Goal: Task Accomplishment & Management: Complete application form

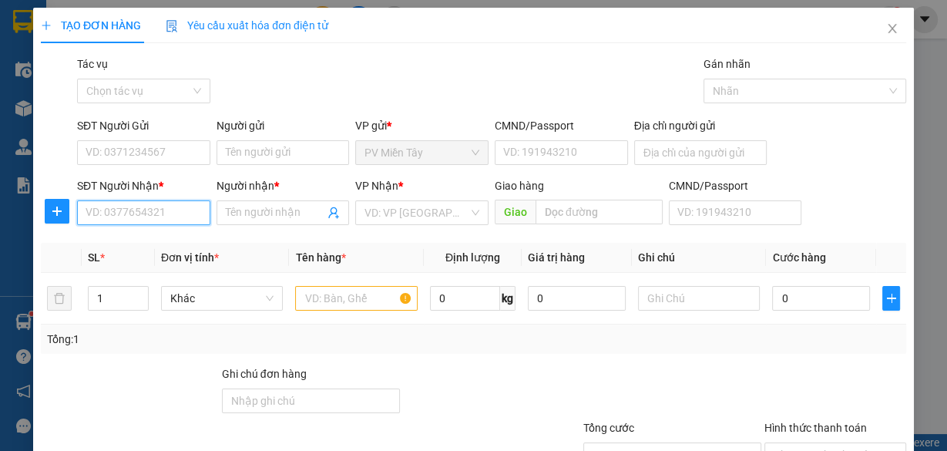
click at [180, 212] on input "SĐT Người Nhận *" at bounding box center [143, 212] width 133 height 25
paste input "0961134578"
type input "0961134578"
click at [246, 207] on input "Người nhận *" at bounding box center [275, 212] width 99 height 17
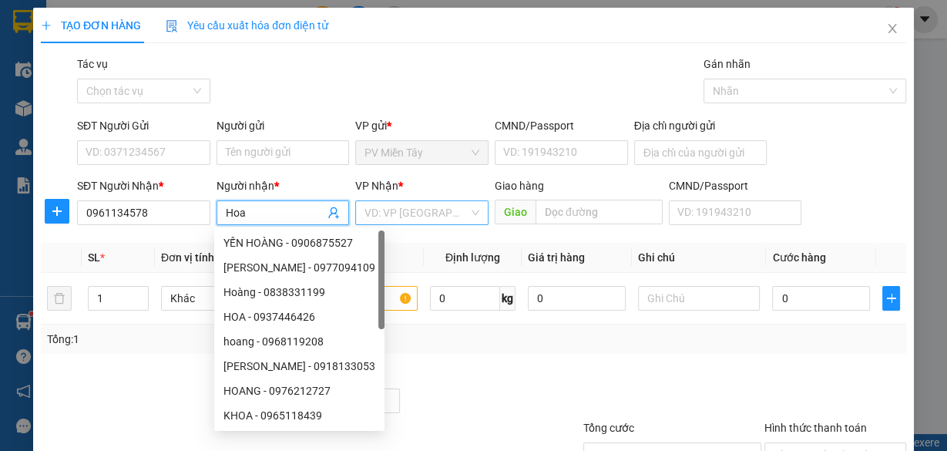
type input "Hoa"
click at [403, 210] on input "search" at bounding box center [416, 212] width 104 height 23
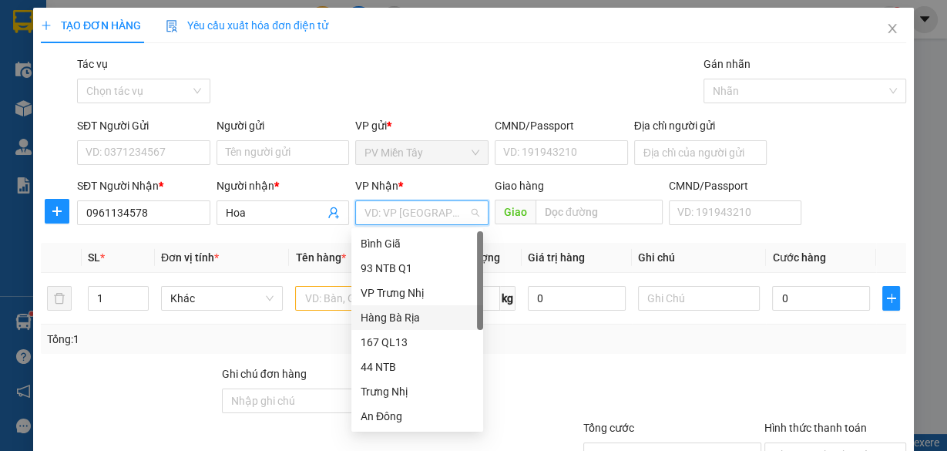
scroll to position [123, 0]
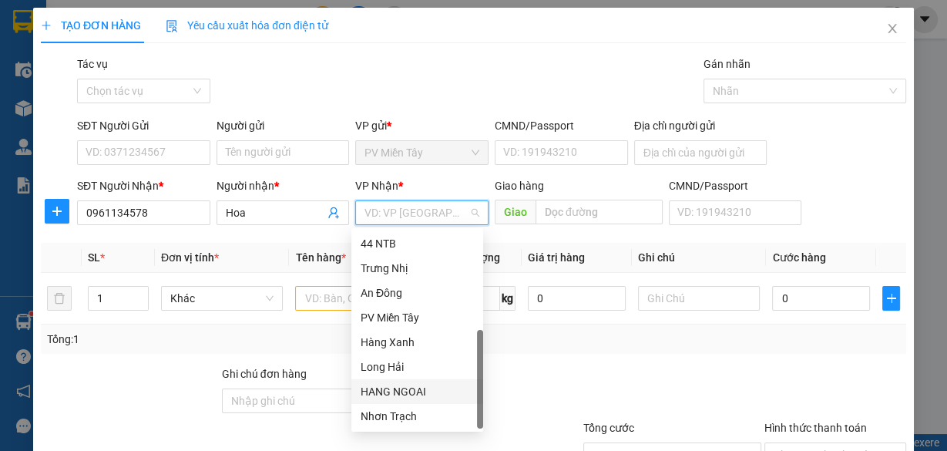
click at [430, 387] on div "HANG NGOAI" at bounding box center [416, 391] width 113 height 17
click at [398, 388] on div "HANG NGOAI" at bounding box center [416, 391] width 113 height 17
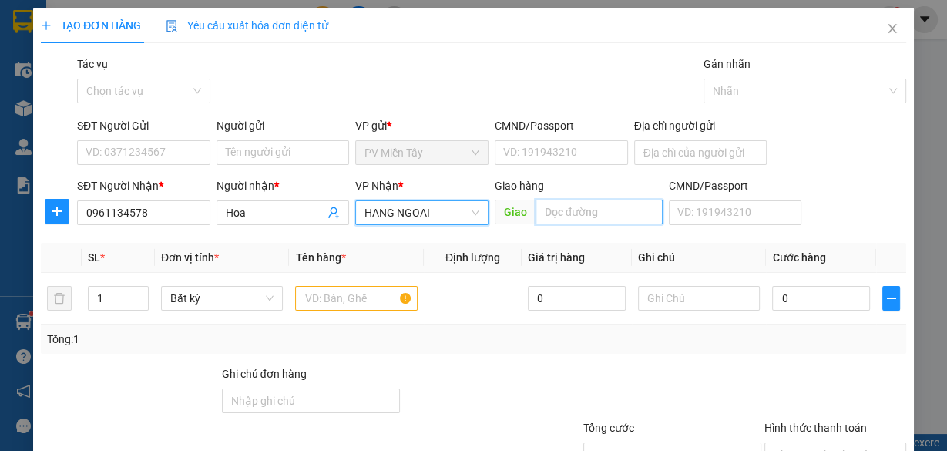
click at [628, 218] on input "text" at bounding box center [598, 211] width 127 height 25
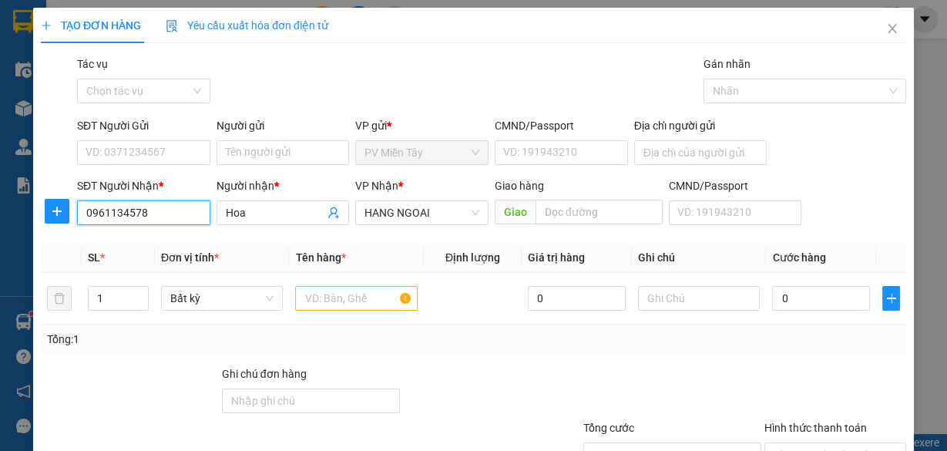
click at [195, 221] on input "0961134578" at bounding box center [143, 212] width 133 height 25
click at [578, 213] on input "text" at bounding box center [598, 211] width 127 height 25
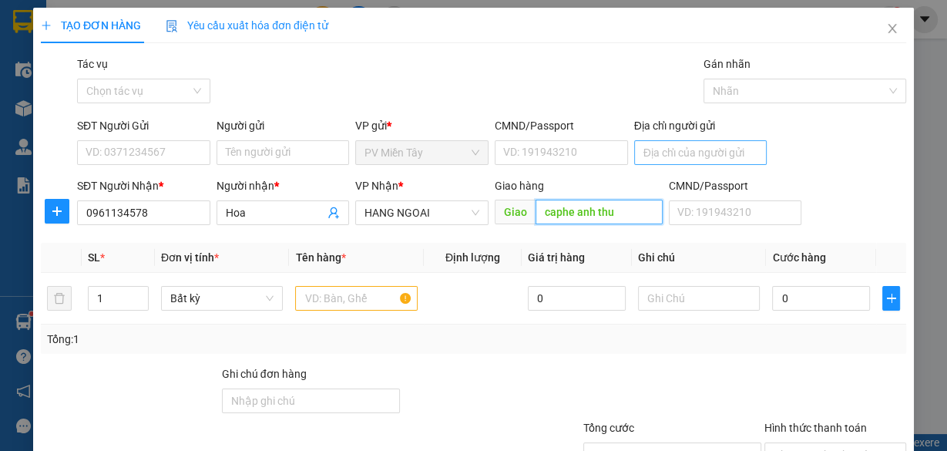
type input "caphe anh thu"
click at [653, 152] on input "Địa chỉ người gửi" at bounding box center [700, 152] width 133 height 25
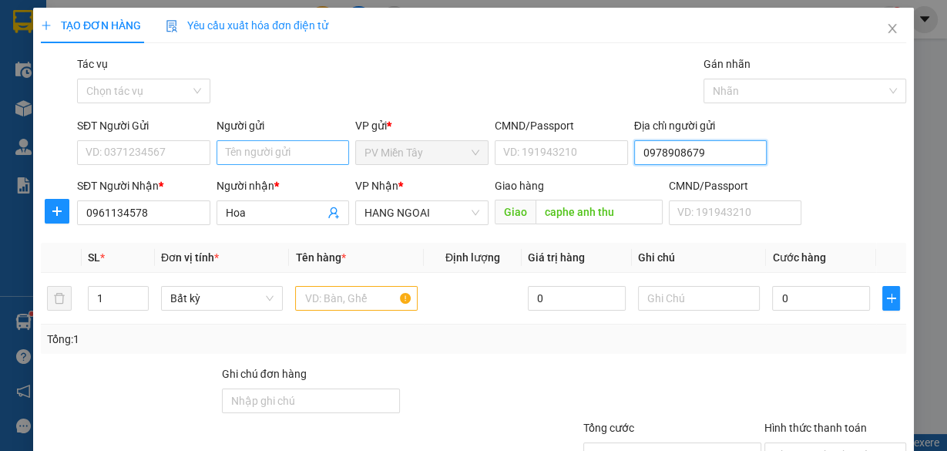
type input "0978908679"
click at [292, 155] on input "Người gửi" at bounding box center [282, 152] width 133 height 25
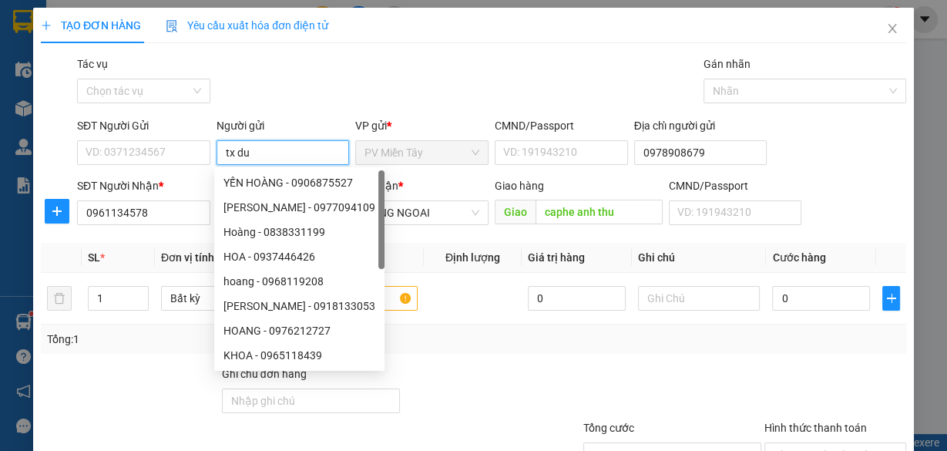
type input "tx duy"
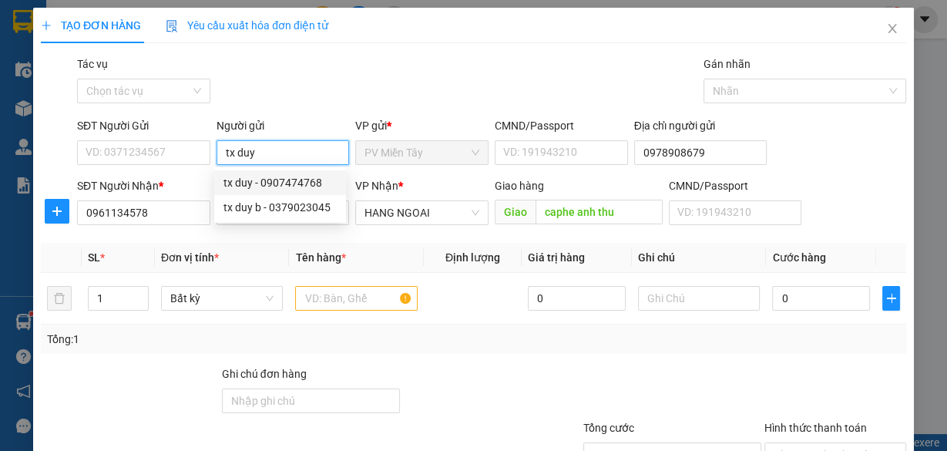
click at [281, 179] on div "tx duy - 0907474768" at bounding box center [279, 182] width 113 height 17
type input "0907474768"
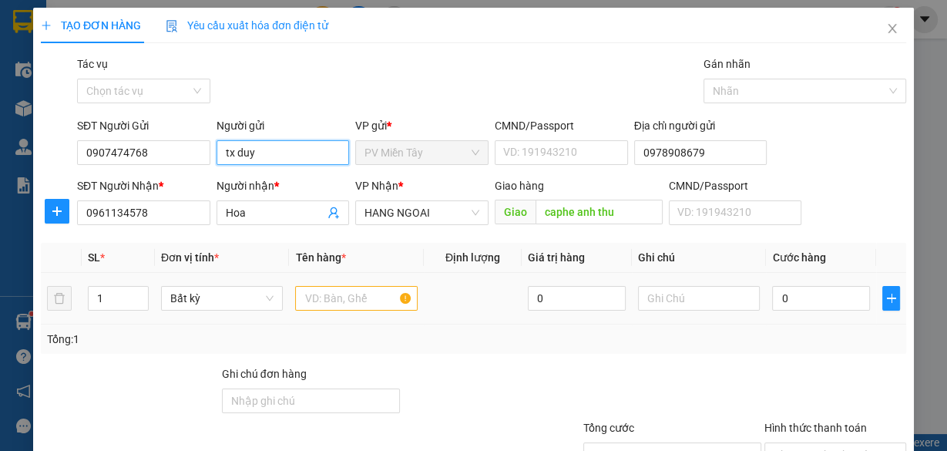
type input "tx duy"
click at [320, 293] on input "text" at bounding box center [356, 298] width 122 height 25
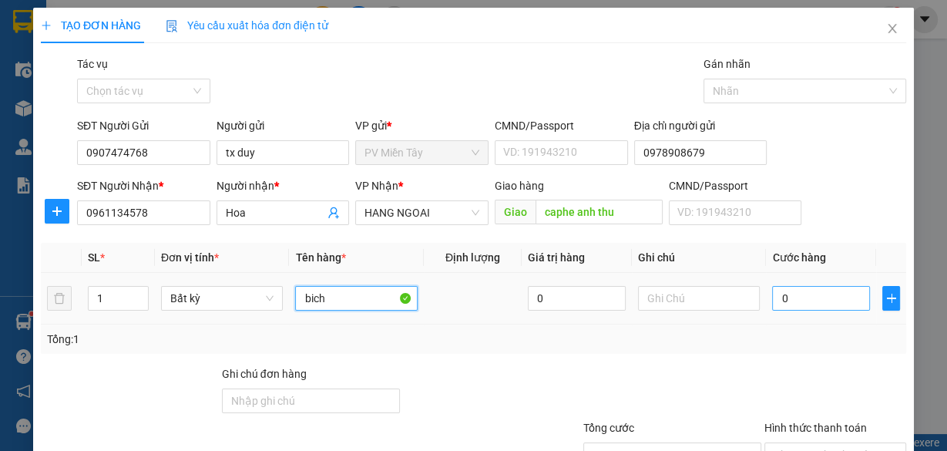
type input "bich"
click at [789, 295] on input "0" at bounding box center [821, 298] width 98 height 25
type input "4"
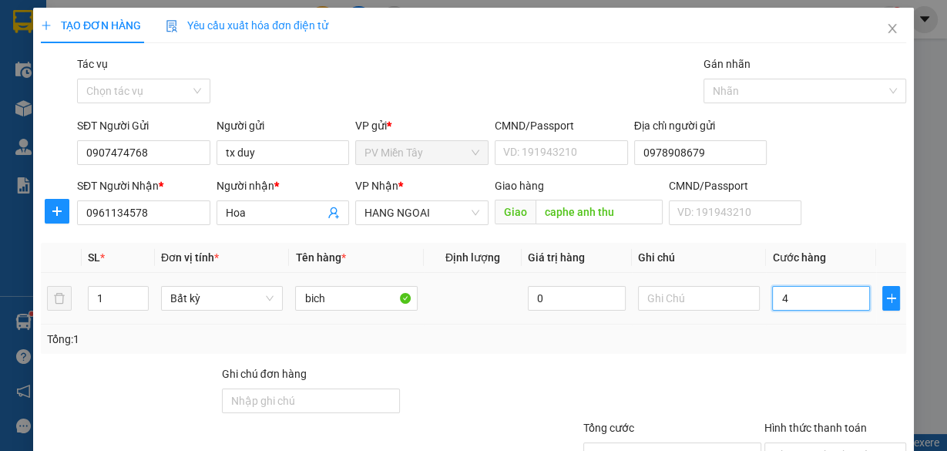
type input "40"
type input "40.000"
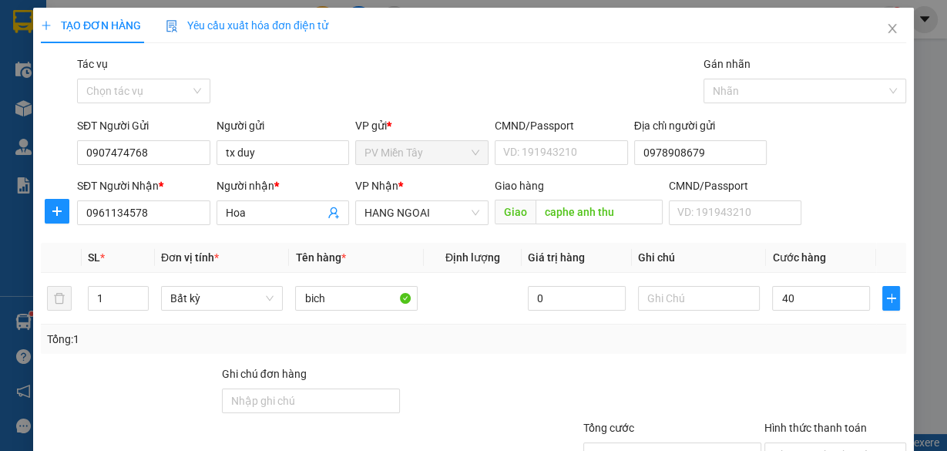
type input "40.000"
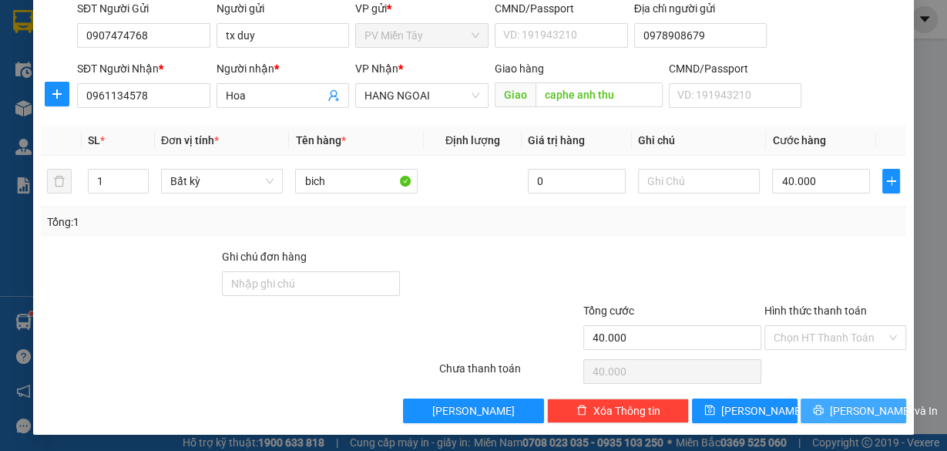
click at [847, 411] on span "[PERSON_NAME] và In" at bounding box center [883, 410] width 108 height 17
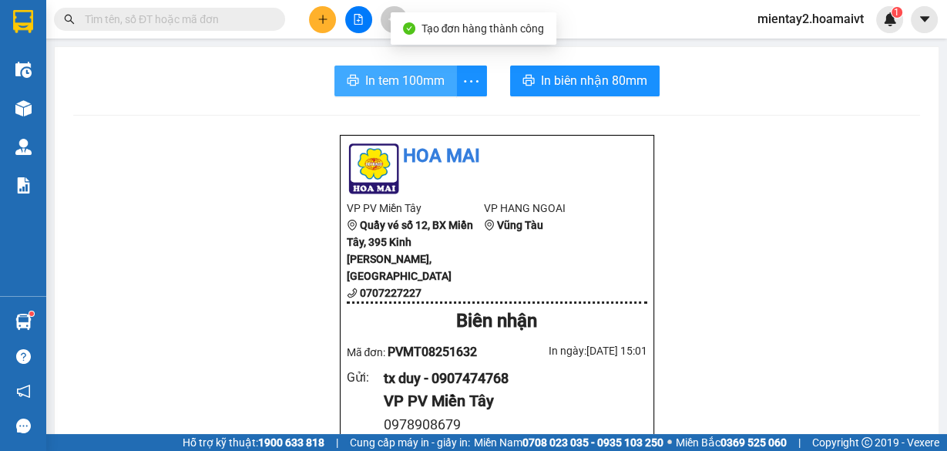
click at [412, 79] on span "In tem 100mm" at bounding box center [404, 80] width 79 height 19
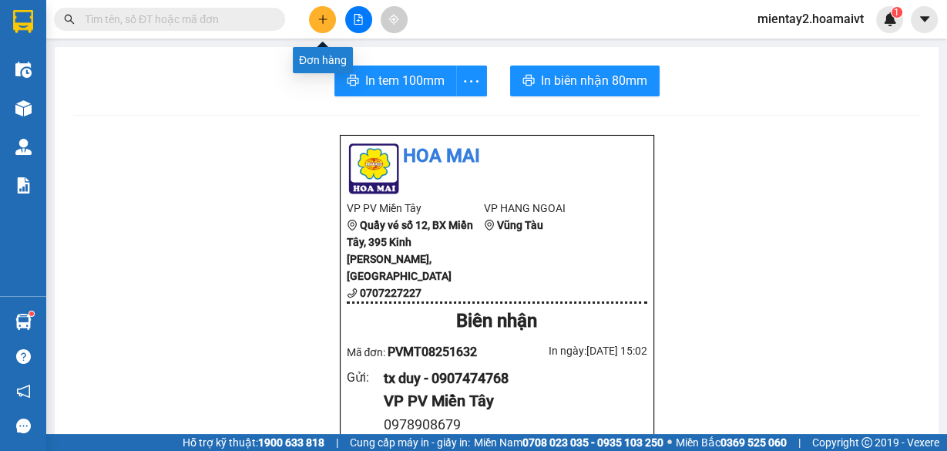
click at [320, 22] on icon "plus" at bounding box center [322, 19] width 11 height 11
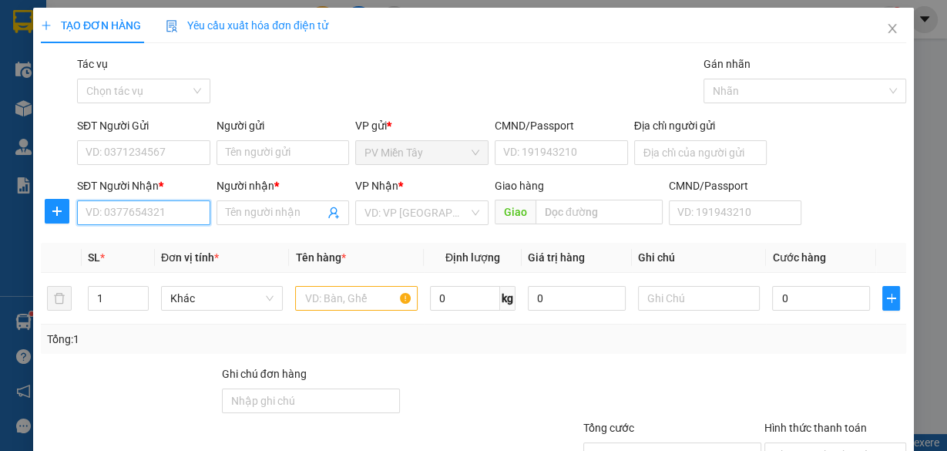
click at [163, 213] on input "SĐT Người Nhận *" at bounding box center [143, 212] width 133 height 25
type input "0869034157"
click at [132, 242] on div "0869034157 - Nhat" at bounding box center [141, 242] width 113 height 17
type input "Nhat"
type input "[DEMOGRAPHIC_DATA]"
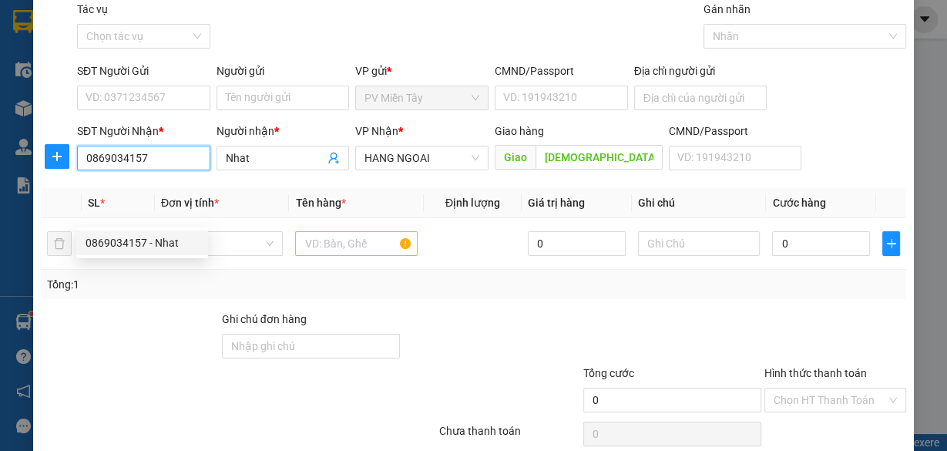
scroll to position [62, 0]
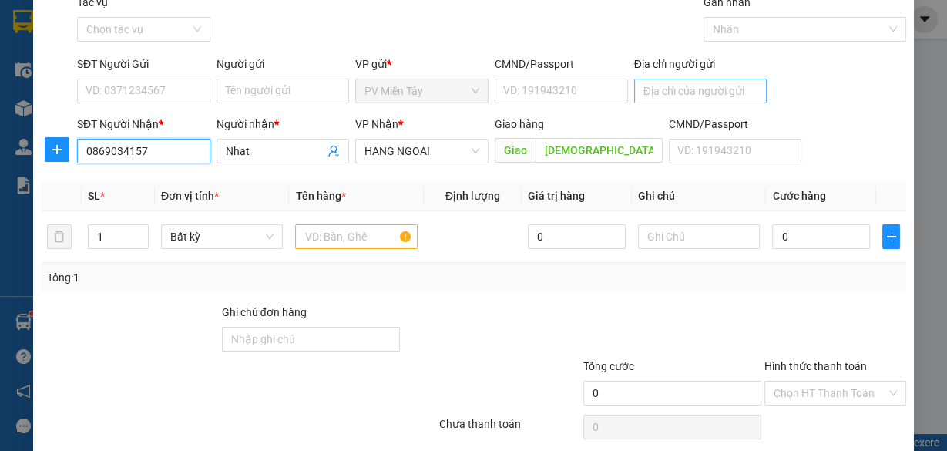
type input "0869034157"
click at [648, 91] on input "Địa chỉ người gửi" at bounding box center [700, 91] width 133 height 25
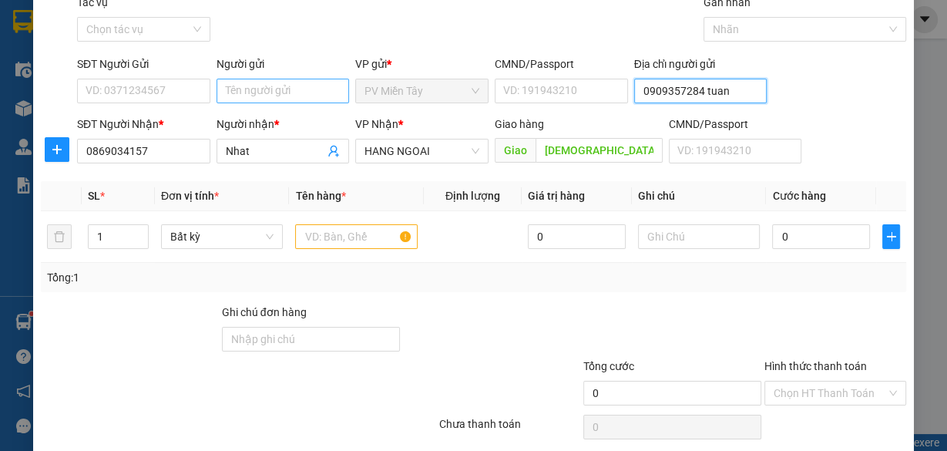
type input "0909357284 tuan"
click at [259, 82] on input "Người gửi" at bounding box center [282, 91] width 133 height 25
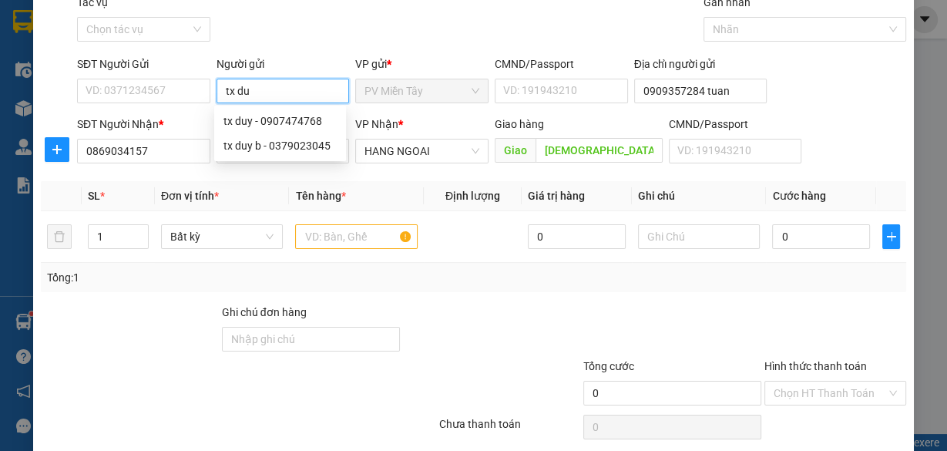
type input "tx duy"
click at [284, 117] on div "tx duy - 0907474768" at bounding box center [279, 120] width 113 height 17
type input "0907474768"
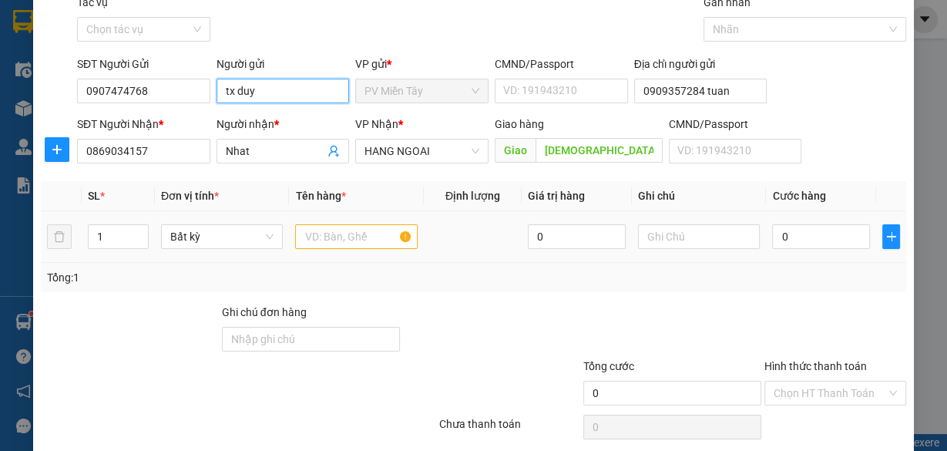
type input "tx duy"
click at [341, 230] on input "text" at bounding box center [356, 236] width 122 height 25
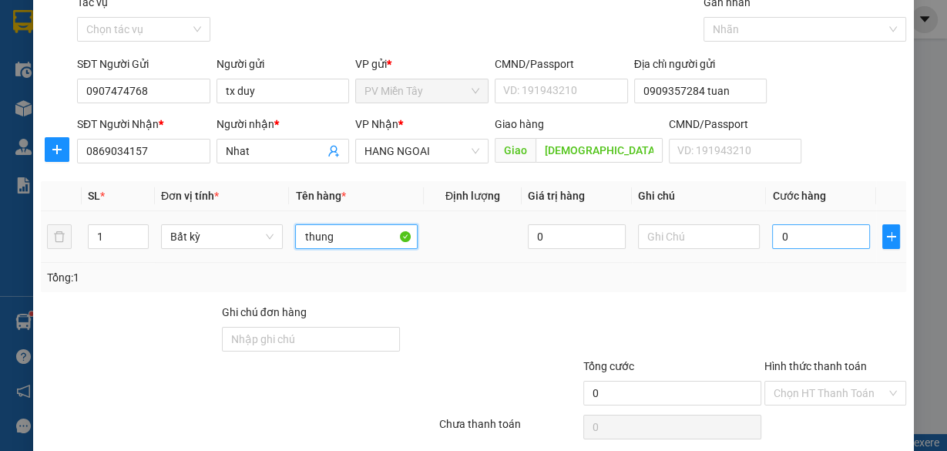
type input "thung"
click at [784, 240] on input "0" at bounding box center [821, 236] width 98 height 25
type input "4"
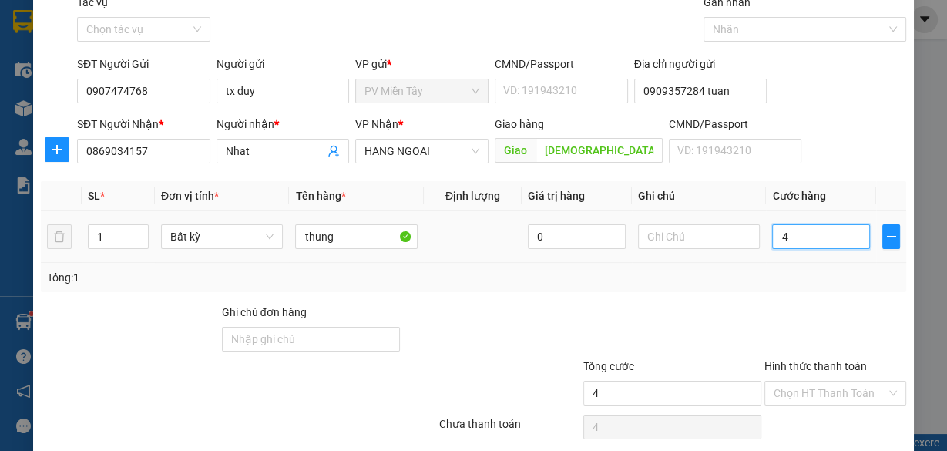
type input "40"
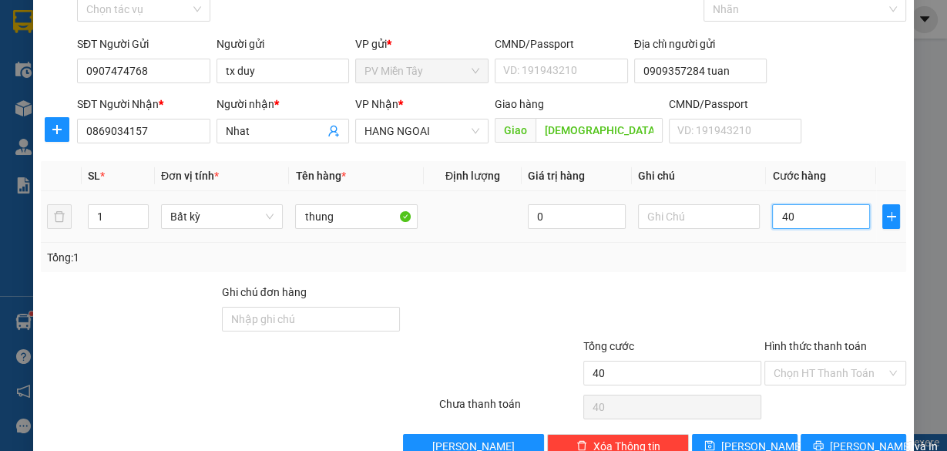
scroll to position [117, 0]
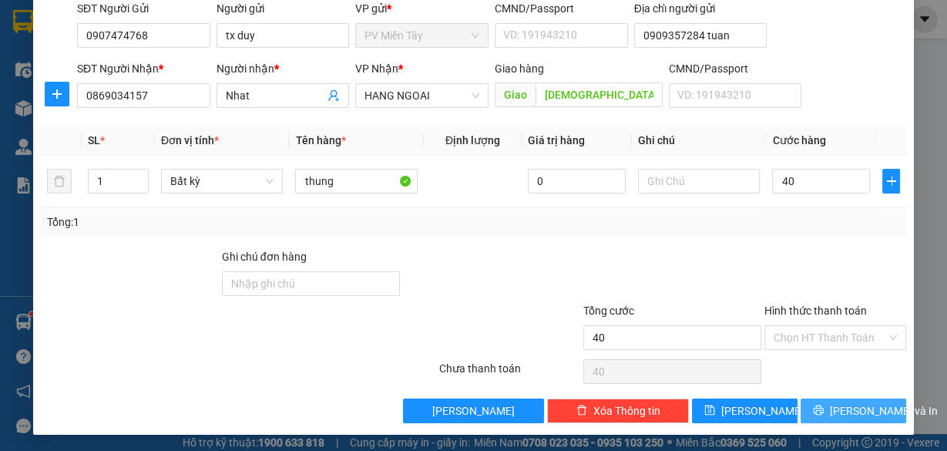
type input "40.000"
click at [865, 411] on span "[PERSON_NAME] và In" at bounding box center [883, 410] width 108 height 17
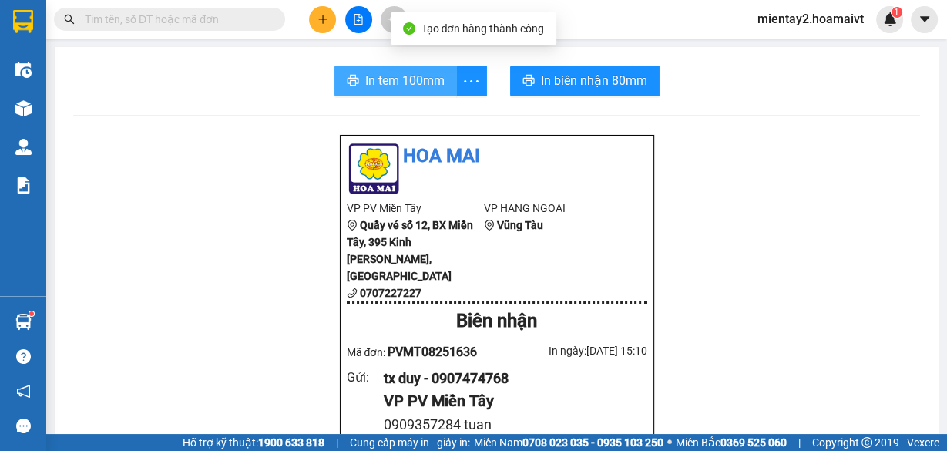
click at [446, 82] on button "In tem 100mm" at bounding box center [395, 80] width 122 height 31
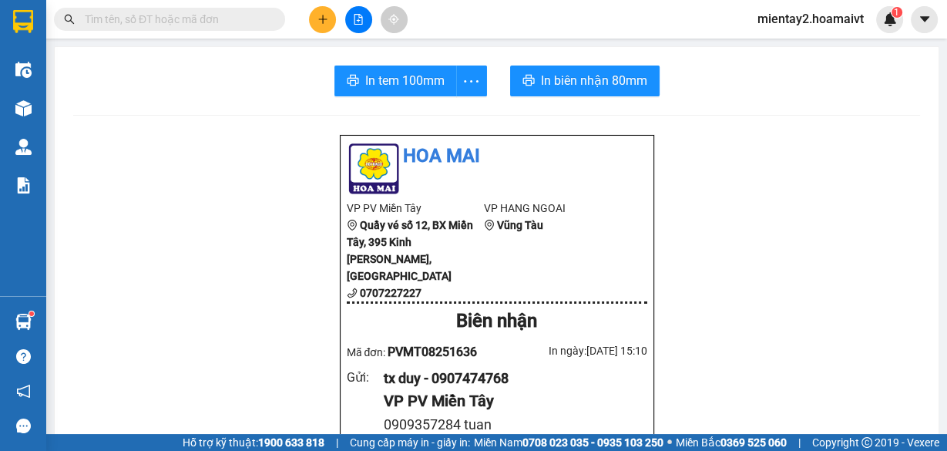
click at [323, 21] on icon "plus" at bounding box center [322, 19] width 1 height 8
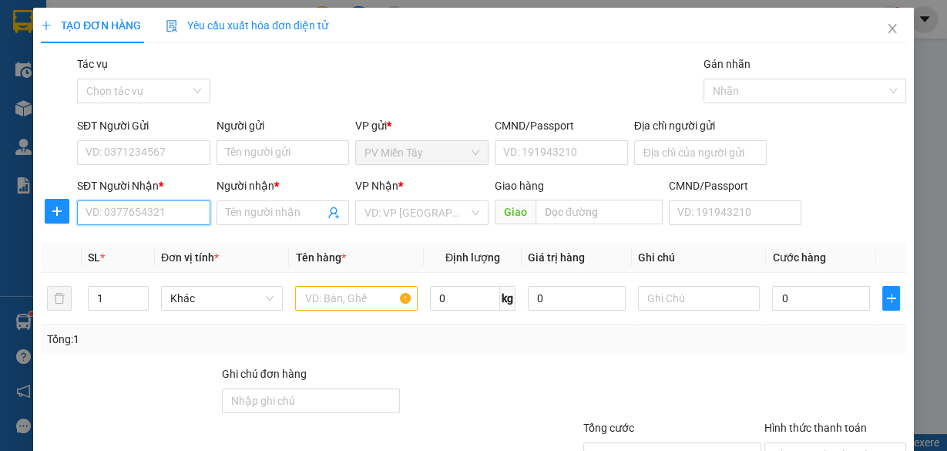
click at [152, 209] on input "SĐT Người Nhận *" at bounding box center [143, 212] width 133 height 25
click at [129, 236] on div "0933596039 - LONG" at bounding box center [141, 242] width 113 height 17
type input "0933596039"
type input "LONG"
type input "LONG SON"
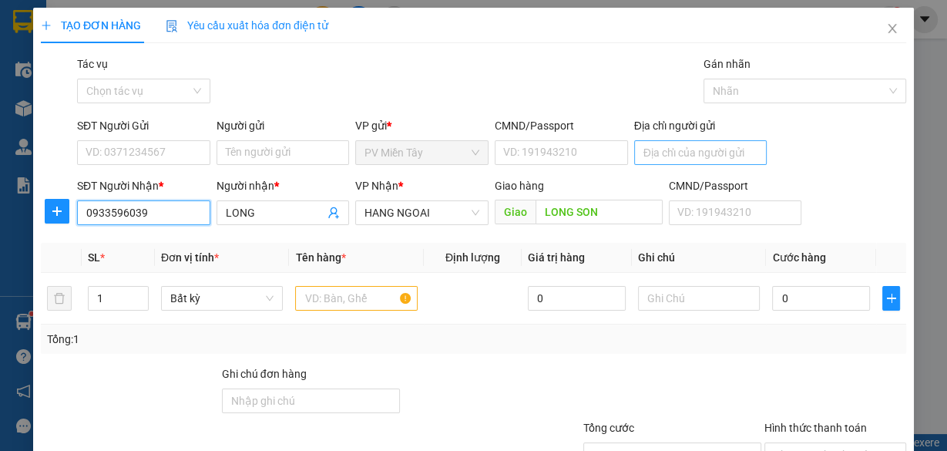
type input "0933596039"
click at [653, 146] on input "Địa chỉ người gửi" at bounding box center [700, 152] width 133 height 25
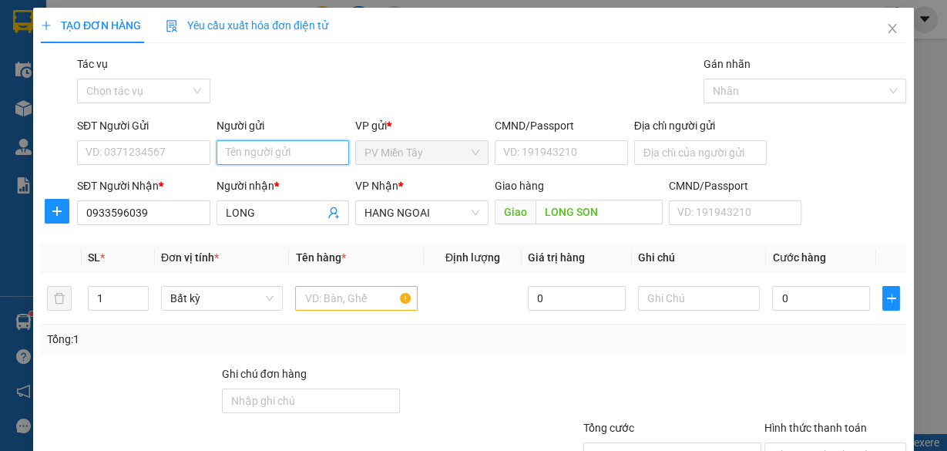
click at [252, 146] on input "Người gửi" at bounding box center [282, 152] width 133 height 25
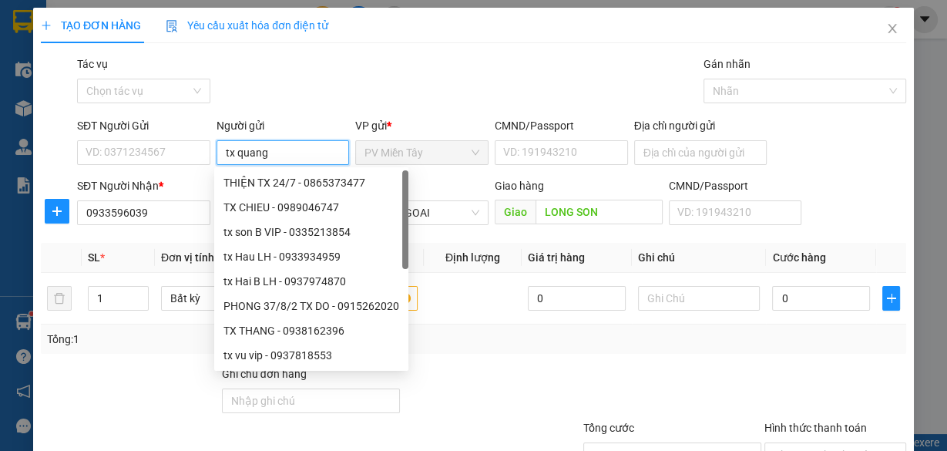
type input "tx quang c"
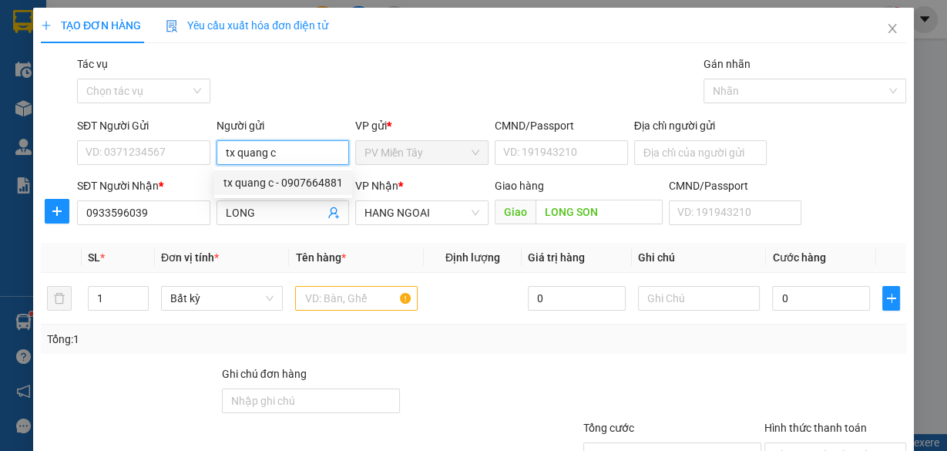
click at [264, 176] on div "tx quang c - 0907664881" at bounding box center [282, 182] width 119 height 17
type input "0907664881"
type input "tx quang c"
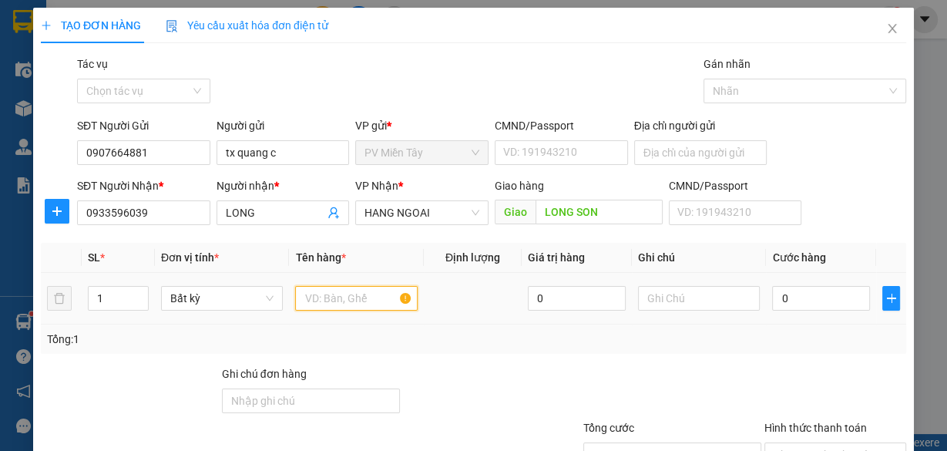
click at [320, 302] on input "text" at bounding box center [356, 298] width 122 height 25
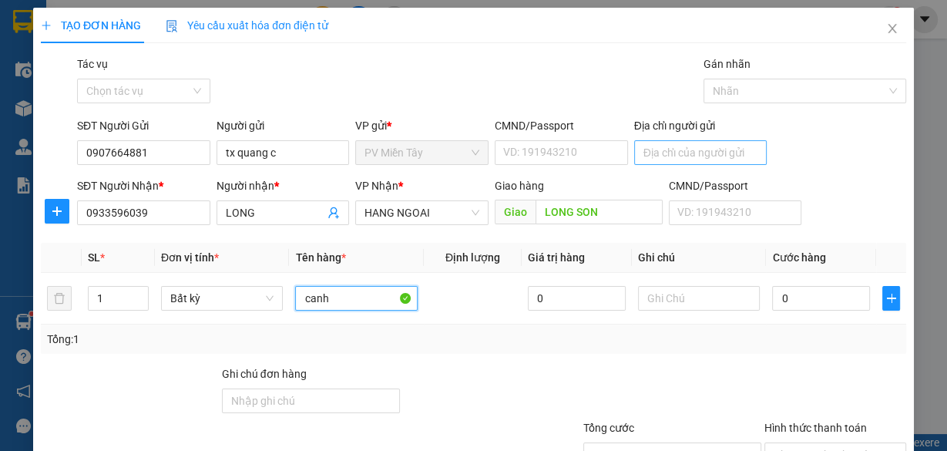
type input "canh"
click at [671, 156] on input "Địa chỉ người gửi" at bounding box center [700, 152] width 133 height 25
type input "0918387206"
click at [359, 297] on input "canh" at bounding box center [356, 298] width 122 height 25
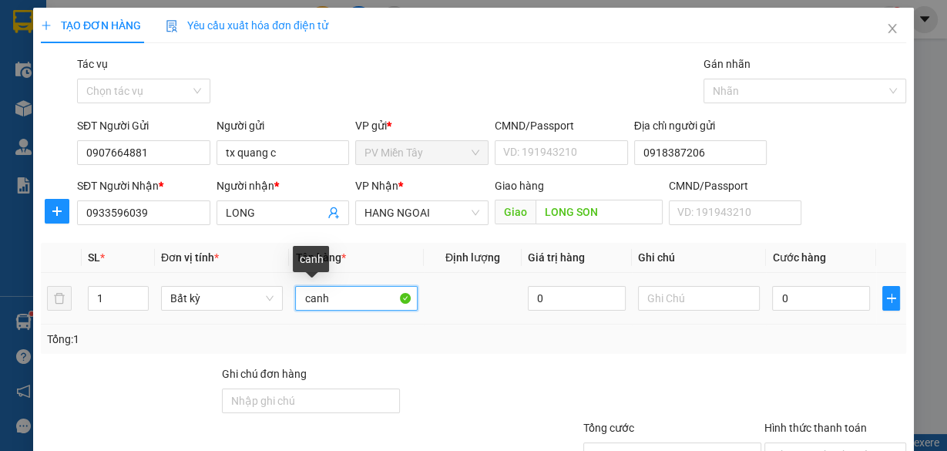
click at [359, 297] on input "canh" at bounding box center [356, 298] width 122 height 25
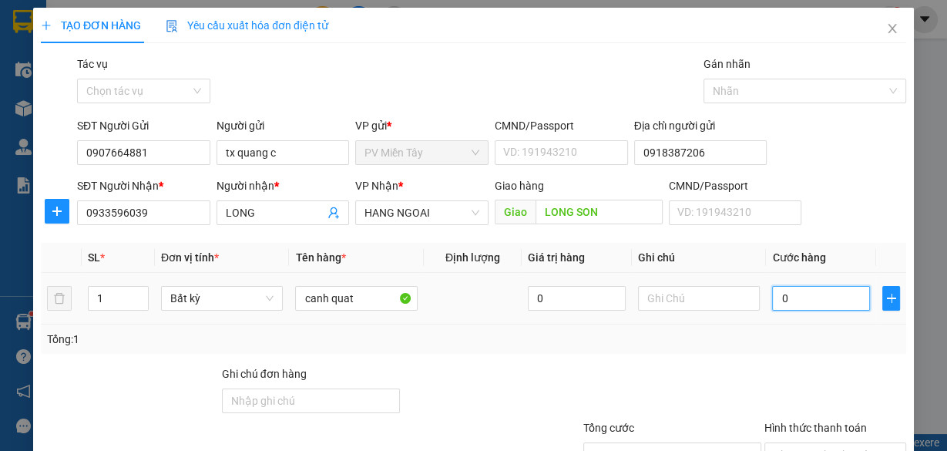
click at [772, 293] on input "0" at bounding box center [821, 298] width 98 height 25
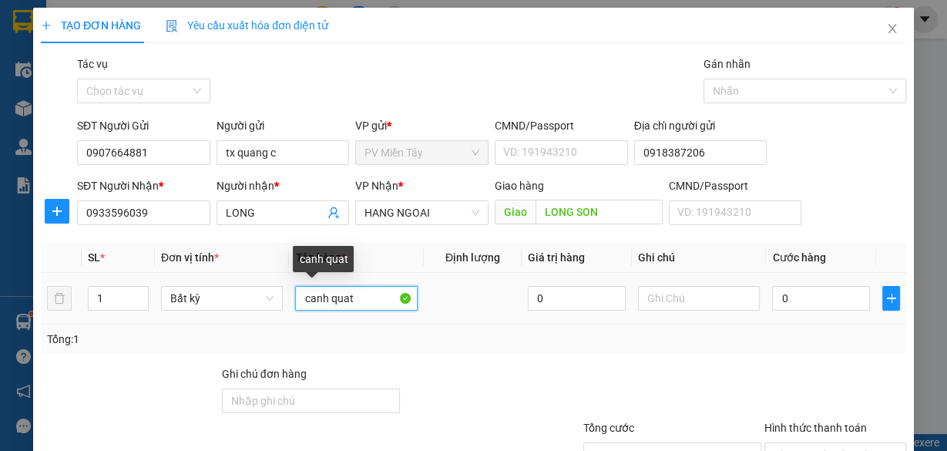
click at [337, 300] on input "canh quat" at bounding box center [356, 298] width 122 height 25
type input "[PERSON_NAME]"
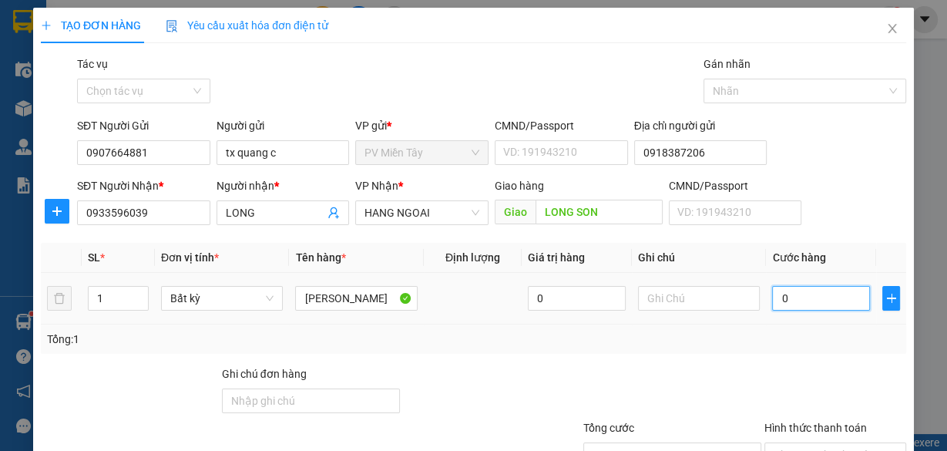
click at [772, 303] on input "0" at bounding box center [821, 298] width 98 height 25
type input "6"
type input "60"
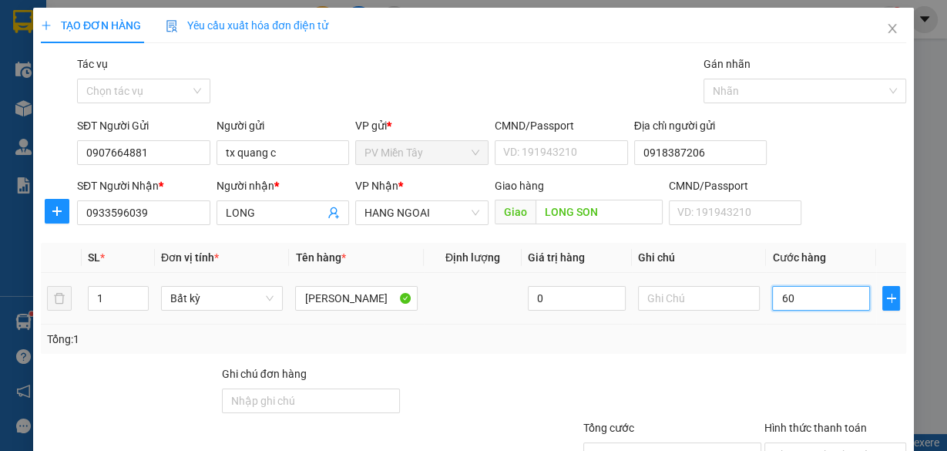
type input "60"
type input "60.000"
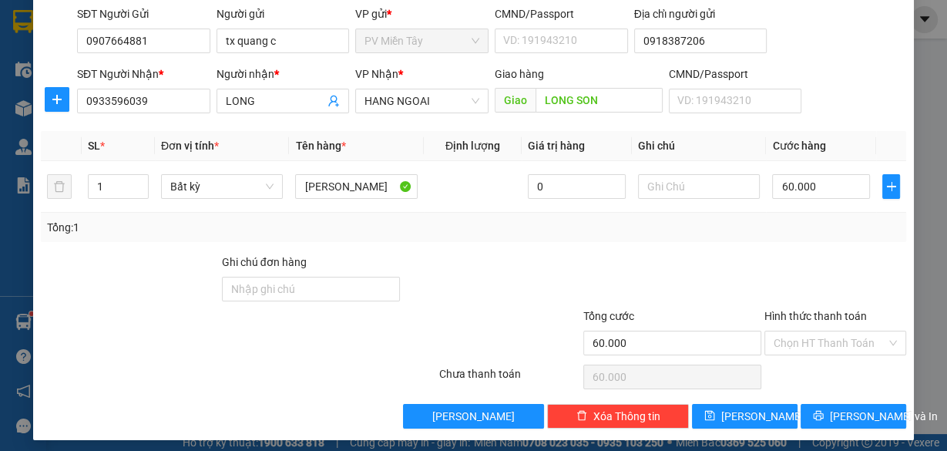
scroll to position [117, 0]
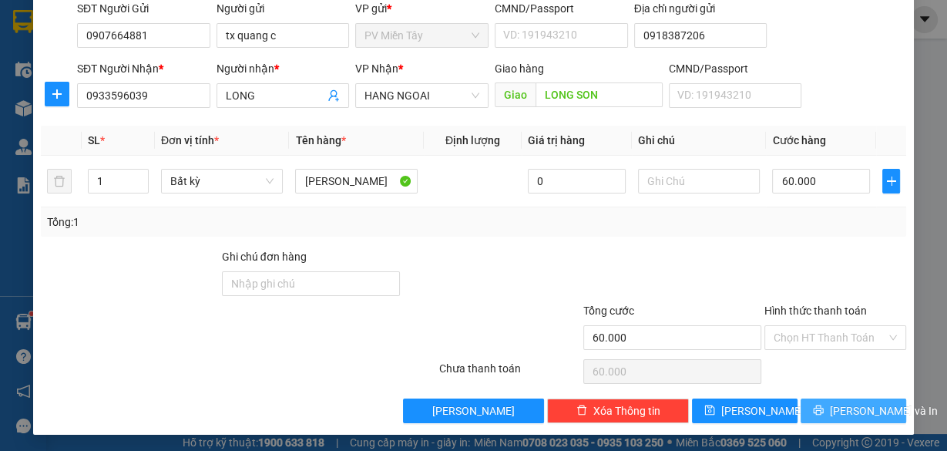
click at [863, 404] on span "[PERSON_NAME] và In" at bounding box center [883, 410] width 108 height 17
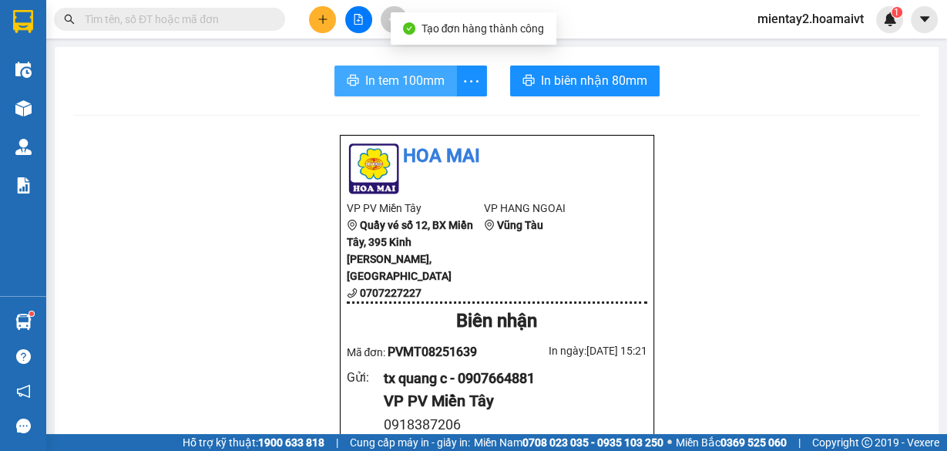
click at [383, 76] on span "In tem 100mm" at bounding box center [404, 80] width 79 height 19
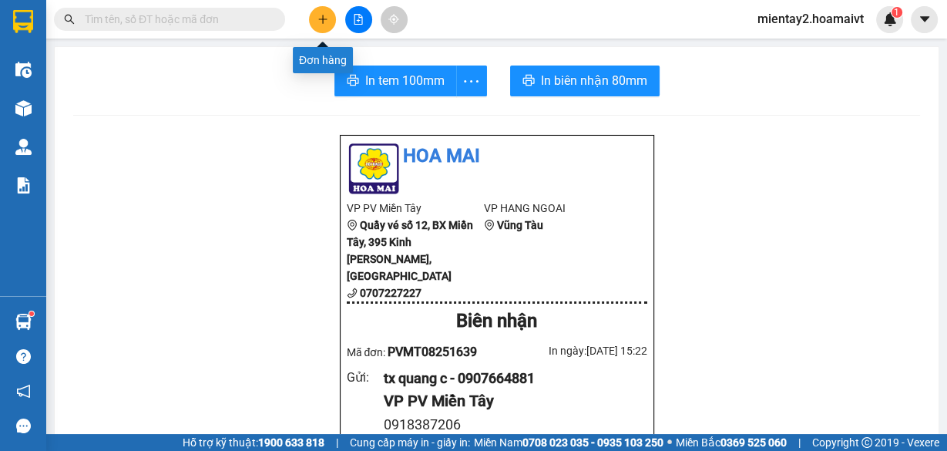
click at [326, 18] on icon "plus" at bounding box center [322, 19] width 11 height 11
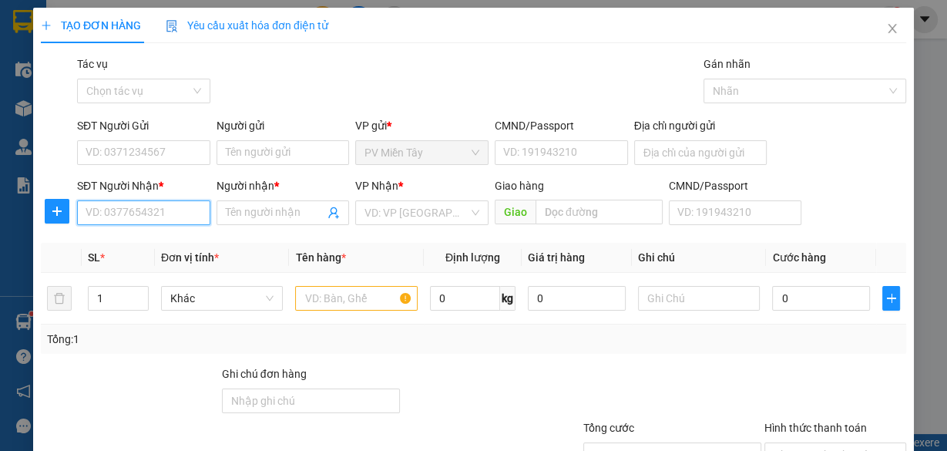
click at [176, 215] on input "SĐT Người Nhận *" at bounding box center [143, 212] width 133 height 25
click at [669, 152] on input "Địa chỉ người gửi" at bounding box center [700, 152] width 133 height 25
type input "0773998393 phuoc"
click at [188, 209] on input "SĐT Người Nhận *" at bounding box center [143, 212] width 133 height 25
type input "6773"
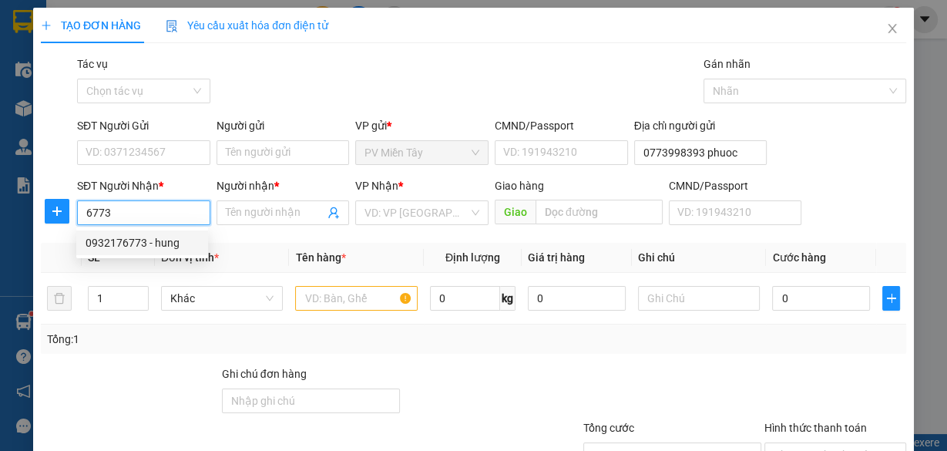
click at [139, 242] on div "0932176773 - hung" at bounding box center [141, 242] width 113 height 17
type input "0773998393"
type input "0932176773"
type input "hung"
type input "67"
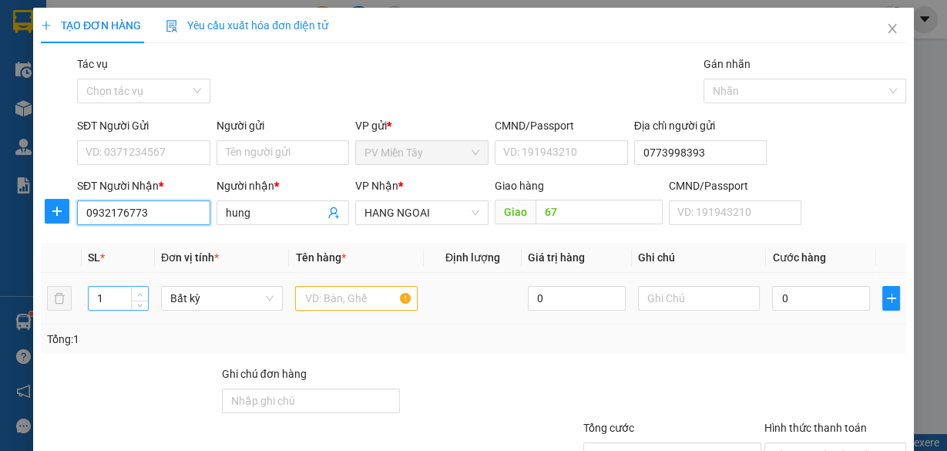
type input "0932176773"
type input "2"
click at [137, 292] on icon "up" at bounding box center [139, 294] width 5 height 5
click at [316, 300] on input "text" at bounding box center [356, 298] width 122 height 25
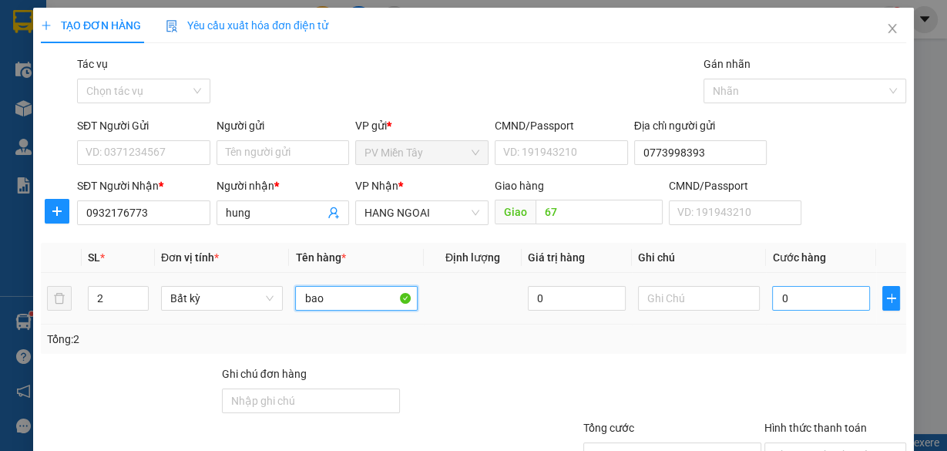
type input "bao"
click at [779, 291] on input "0" at bounding box center [821, 298] width 98 height 25
type input "1"
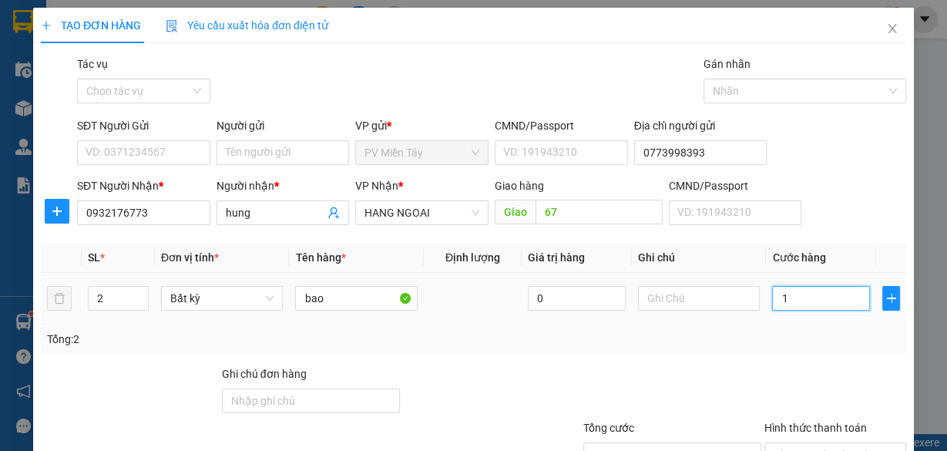
type input "12"
type input "120"
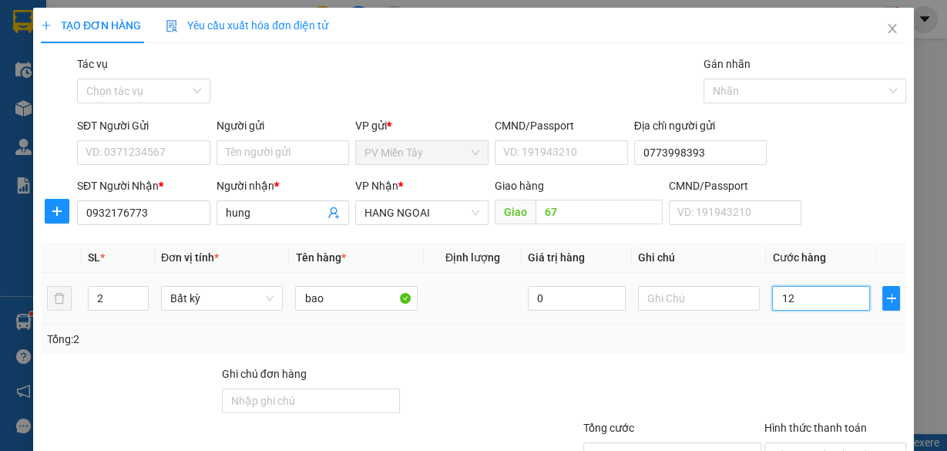
type input "120"
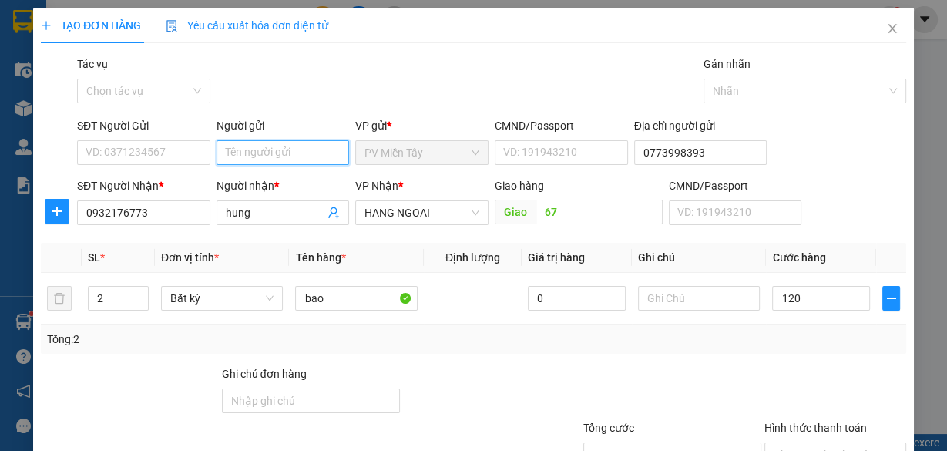
type input "120.000"
click at [320, 149] on input "Người gửi" at bounding box center [282, 152] width 133 height 25
type input "tx quang c"
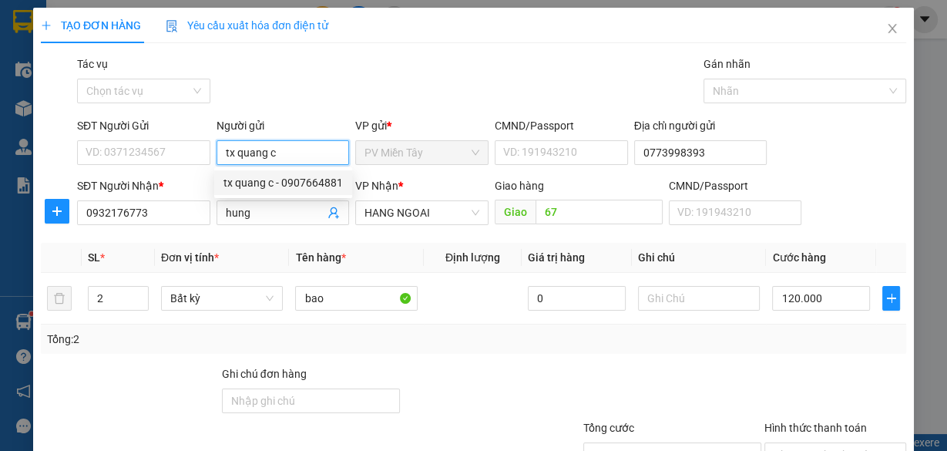
click at [315, 176] on div "tx quang c - 0907664881" at bounding box center [282, 182] width 119 height 17
type input "0907664881"
type input "tx quang c"
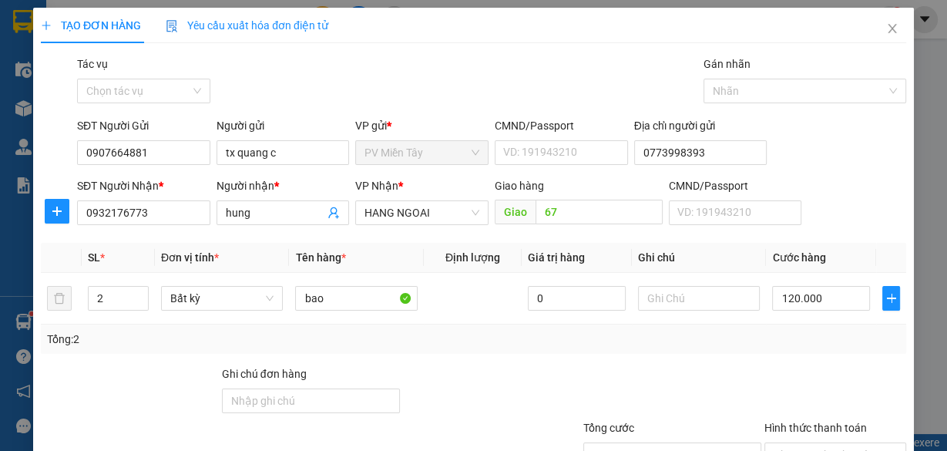
scroll to position [117, 0]
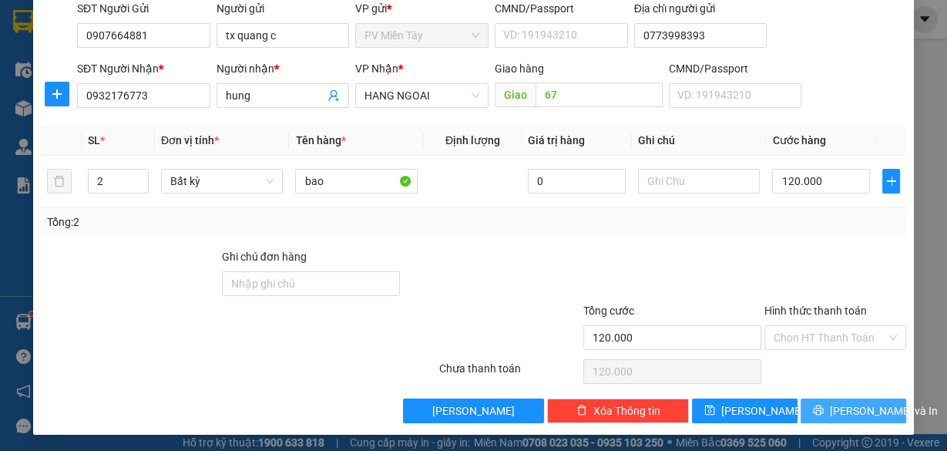
click at [834, 399] on button "[PERSON_NAME] và In" at bounding box center [853, 410] width 106 height 25
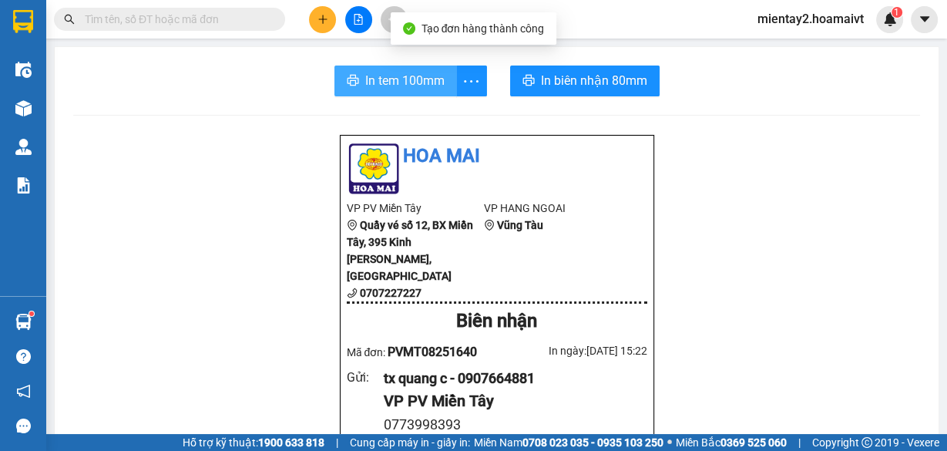
click at [427, 86] on span "In tem 100mm" at bounding box center [404, 80] width 79 height 19
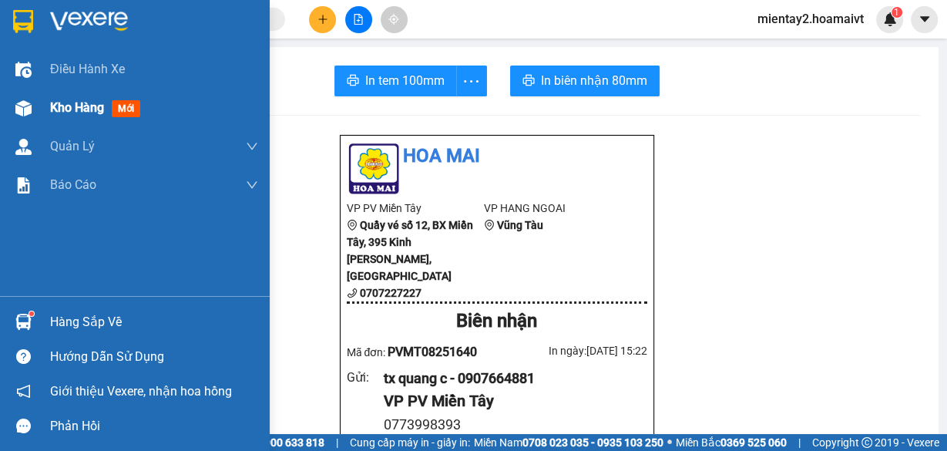
click at [57, 96] on div "Kho hàng mới" at bounding box center [154, 108] width 208 height 39
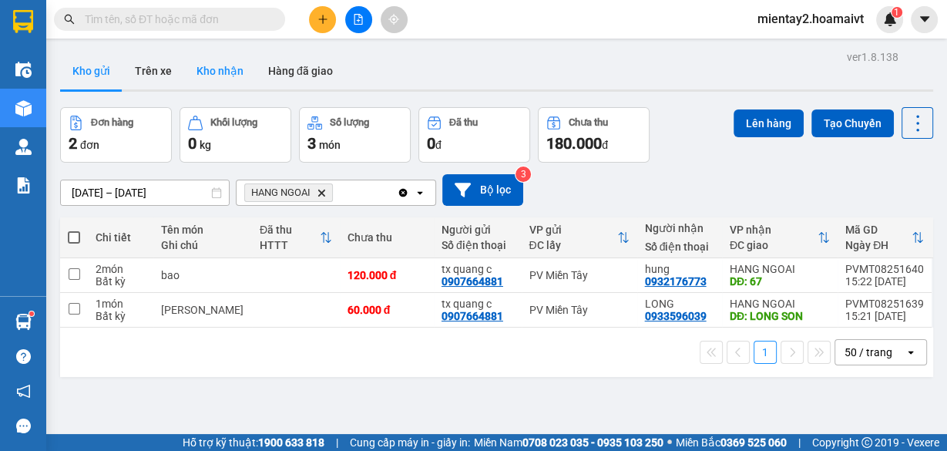
click at [228, 55] on button "Kho nhận" at bounding box center [220, 70] width 72 height 37
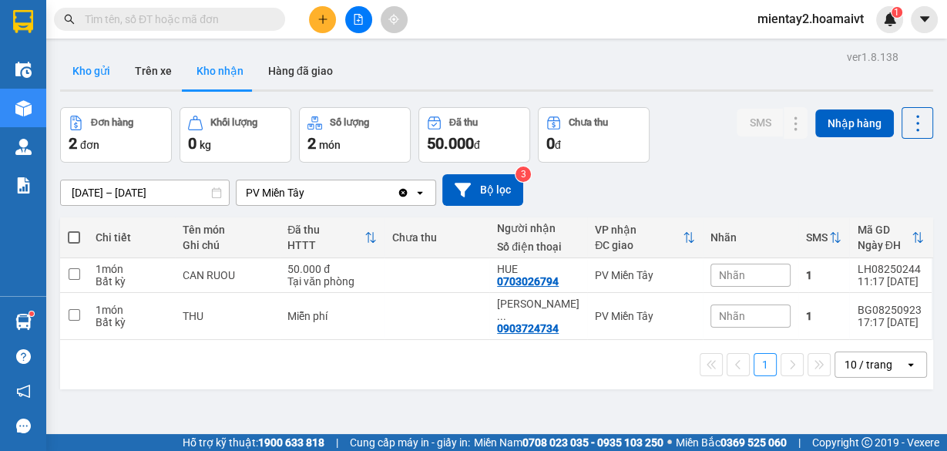
click at [96, 79] on button "Kho gửi" at bounding box center [91, 70] width 62 height 37
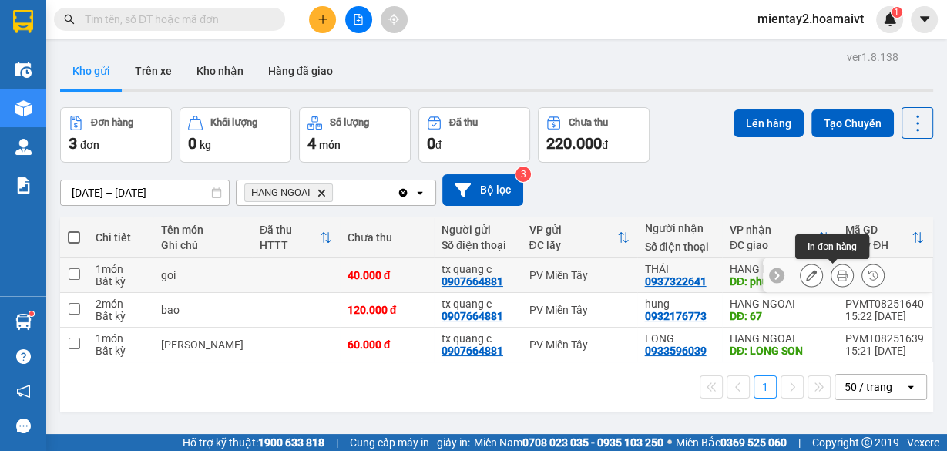
click at [836, 273] on icon at bounding box center [841, 275] width 11 height 11
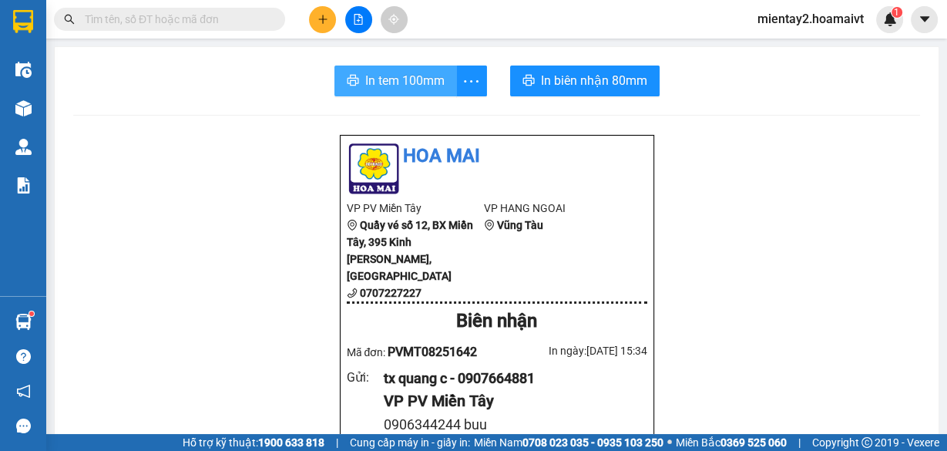
click at [399, 83] on span "In tem 100mm" at bounding box center [404, 80] width 79 height 19
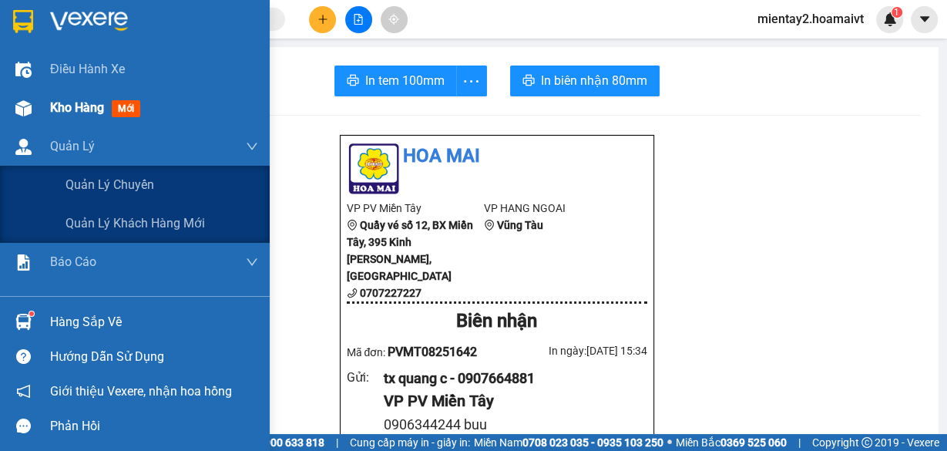
click at [45, 102] on div "Kho hàng mới" at bounding box center [135, 108] width 270 height 39
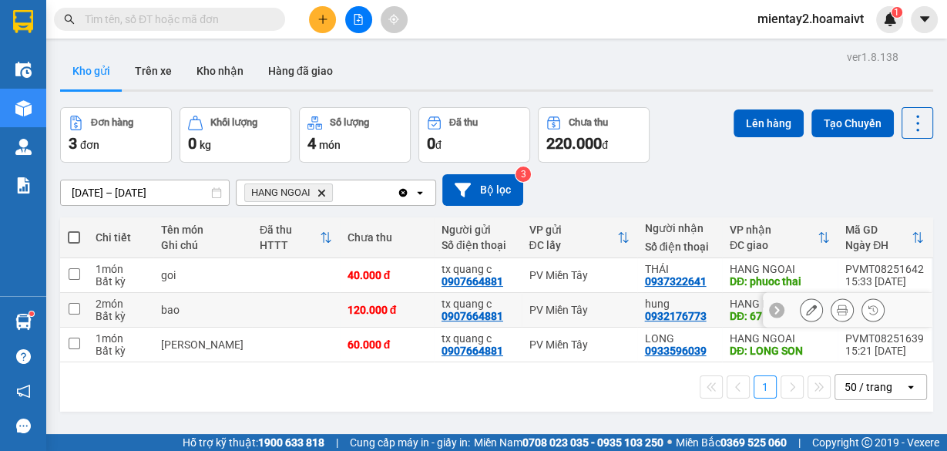
click at [836, 313] on icon at bounding box center [841, 309] width 11 height 11
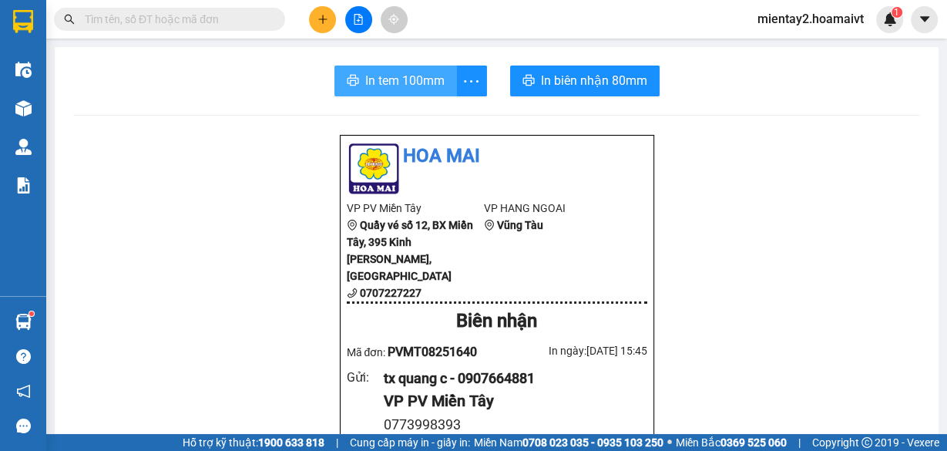
click at [389, 82] on span "In tem 100mm" at bounding box center [404, 80] width 79 height 19
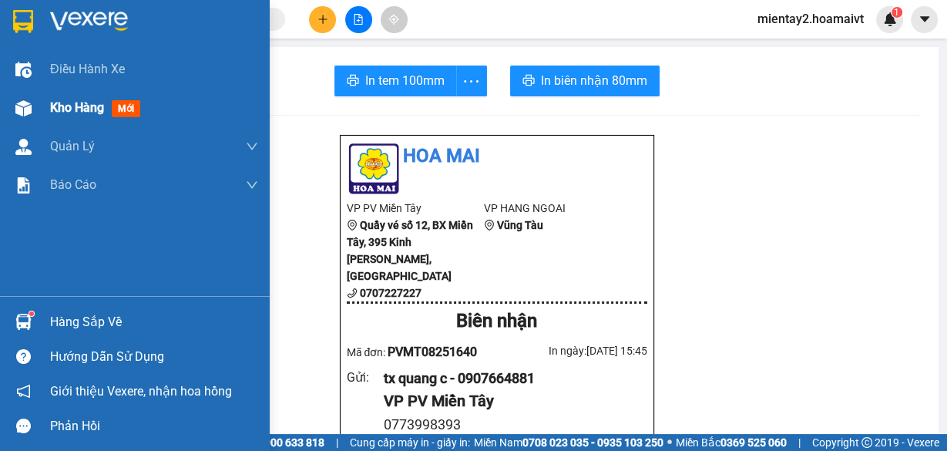
click at [98, 106] on span "Kho hàng" at bounding box center [77, 107] width 54 height 15
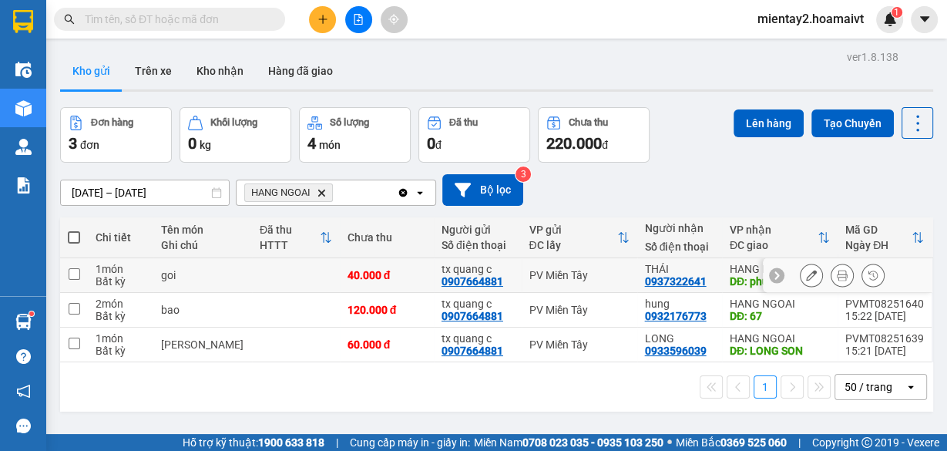
click at [831, 276] on button at bounding box center [842, 275] width 22 height 27
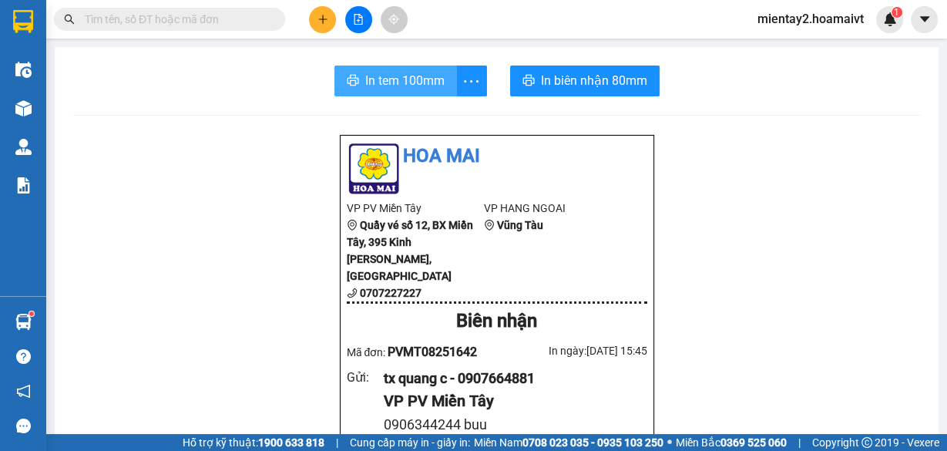
click at [423, 79] on span "In tem 100mm" at bounding box center [404, 80] width 79 height 19
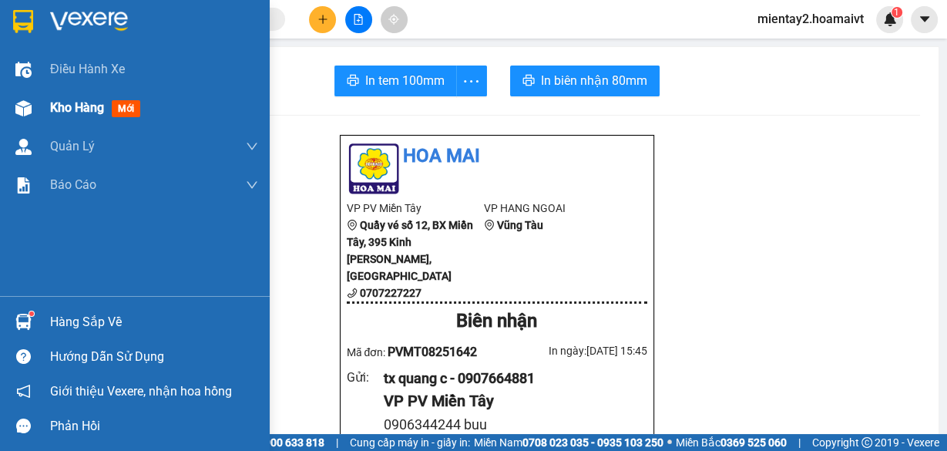
click at [72, 112] on span "Kho hàng" at bounding box center [77, 107] width 54 height 15
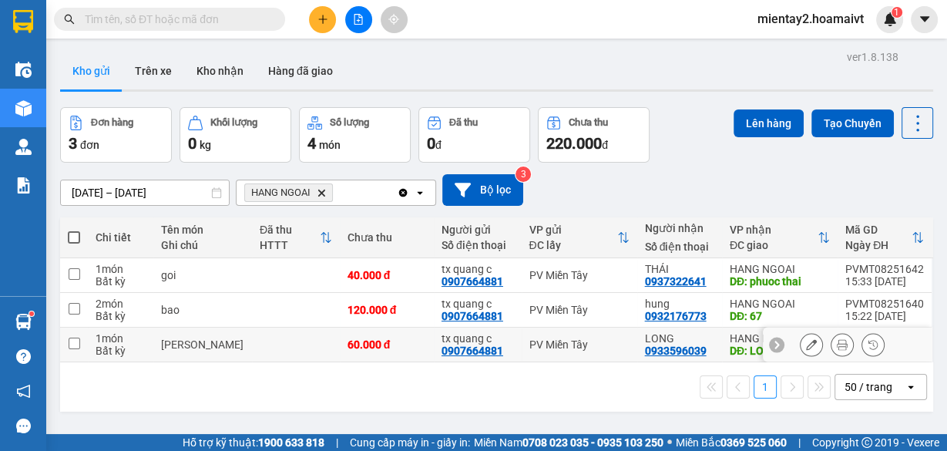
click at [836, 343] on icon at bounding box center [841, 344] width 11 height 11
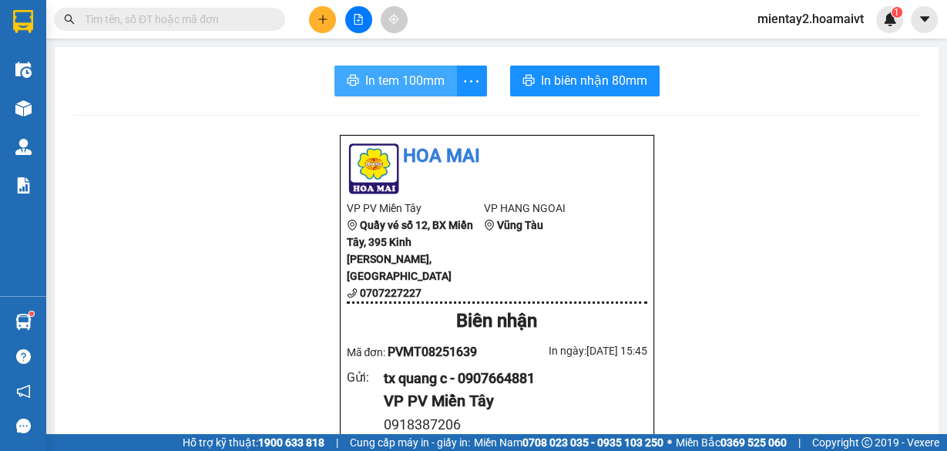
click at [394, 74] on span "In tem 100mm" at bounding box center [404, 80] width 79 height 19
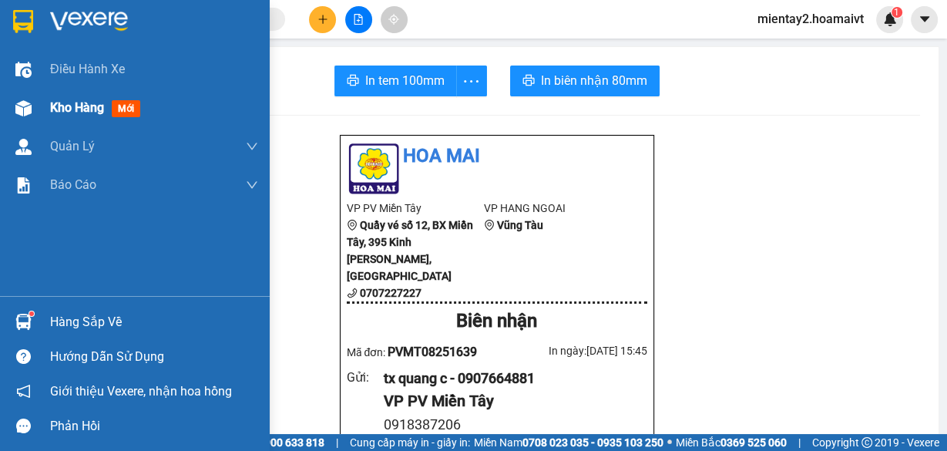
click at [76, 112] on span "Kho hàng" at bounding box center [77, 107] width 54 height 15
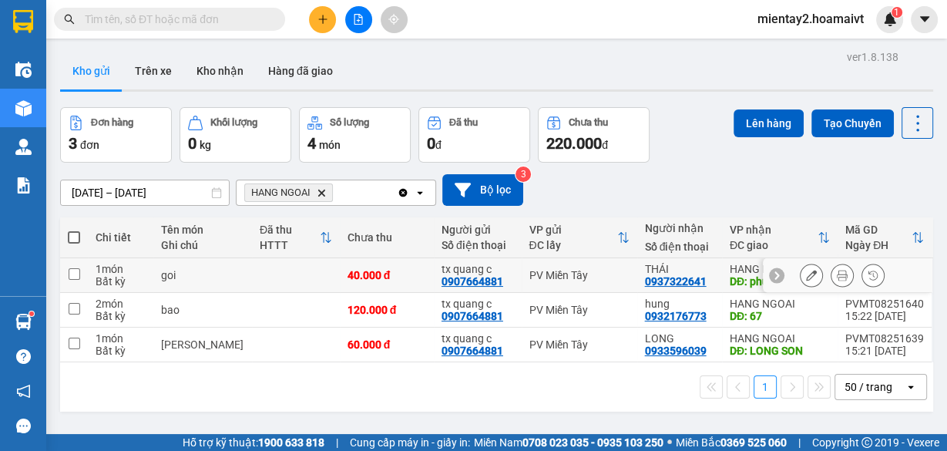
click at [307, 273] on td at bounding box center [296, 275] width 88 height 35
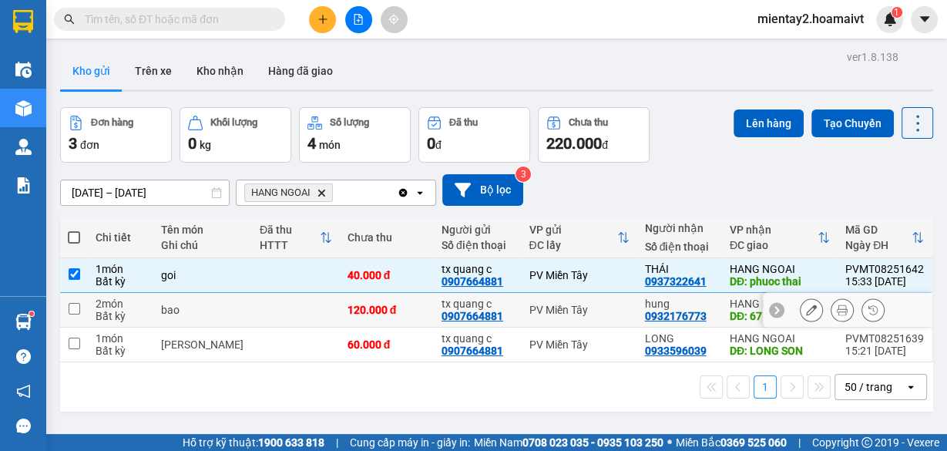
click at [300, 307] on td at bounding box center [296, 310] width 88 height 35
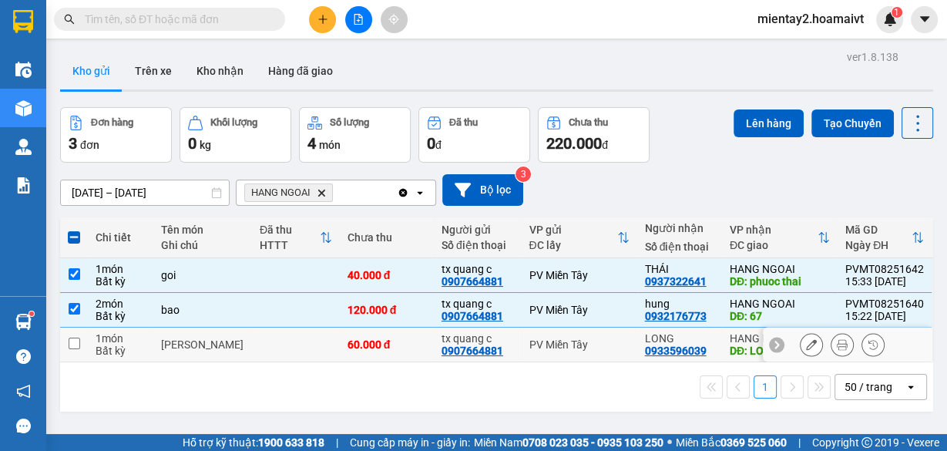
click at [300, 347] on td at bounding box center [296, 344] width 88 height 35
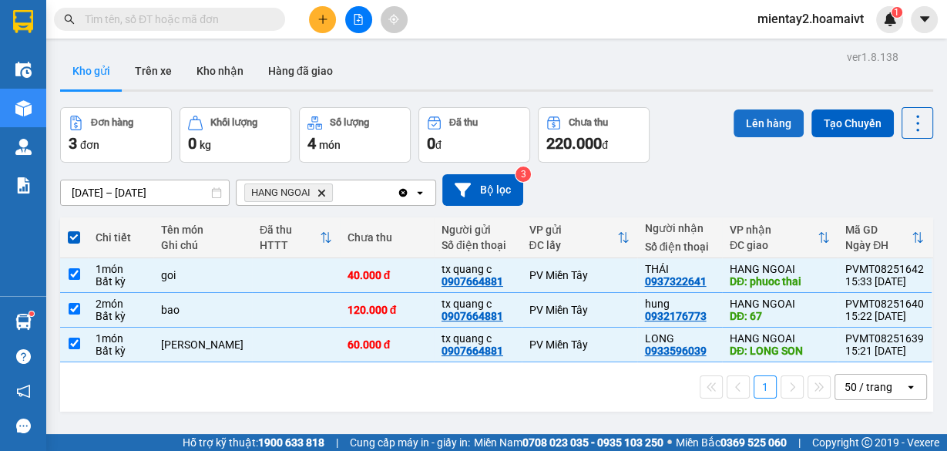
click at [747, 124] on button "Lên hàng" at bounding box center [768, 123] width 70 height 28
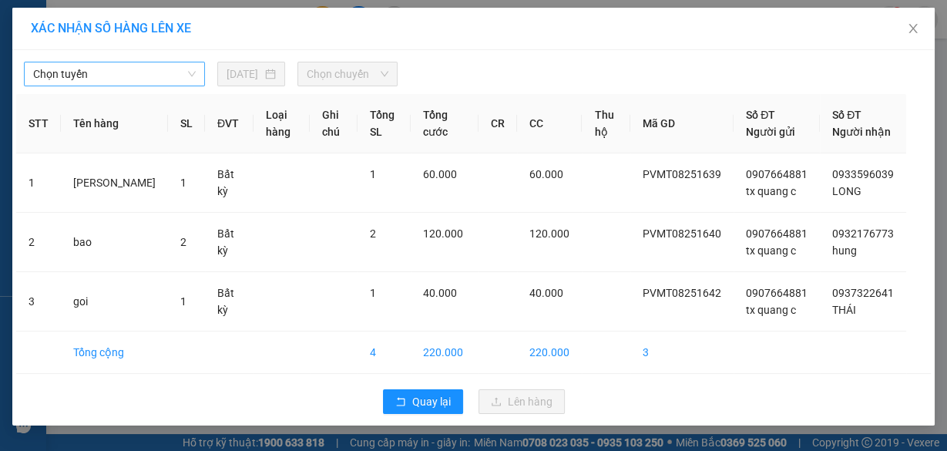
click at [100, 72] on span "Chọn tuyến" at bounding box center [114, 73] width 163 height 23
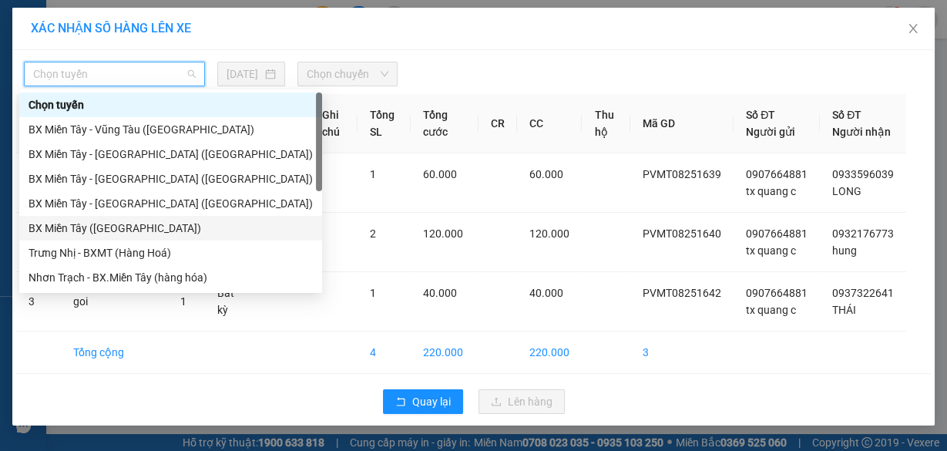
click at [116, 233] on div "BX Miền Tây ([GEOGRAPHIC_DATA])" at bounding box center [170, 227] width 284 height 17
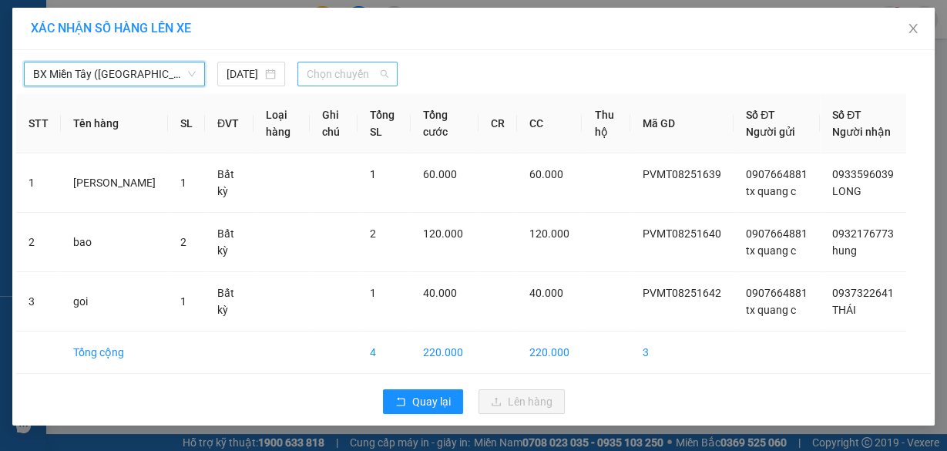
click at [345, 74] on span "Chọn chuyến" at bounding box center [348, 73] width 82 height 23
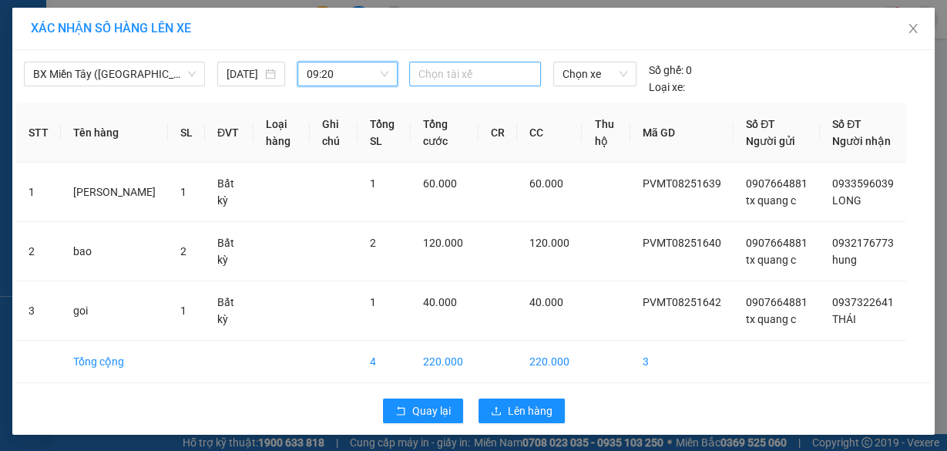
click at [434, 69] on div at bounding box center [474, 74] width 123 height 18
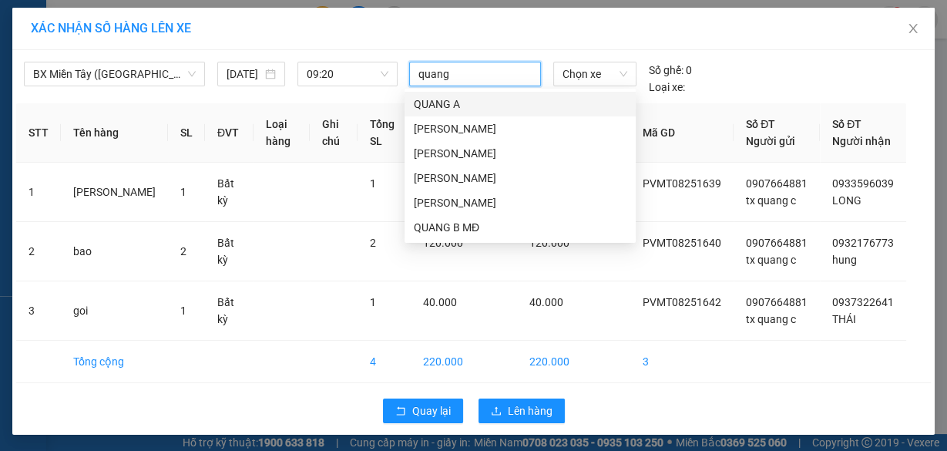
type input "quang c"
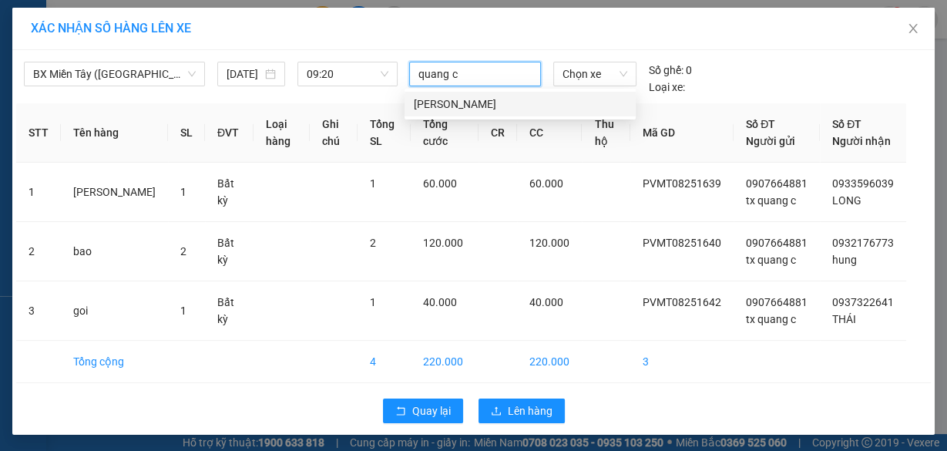
click at [449, 106] on div "[PERSON_NAME]" at bounding box center [520, 103] width 213 height 17
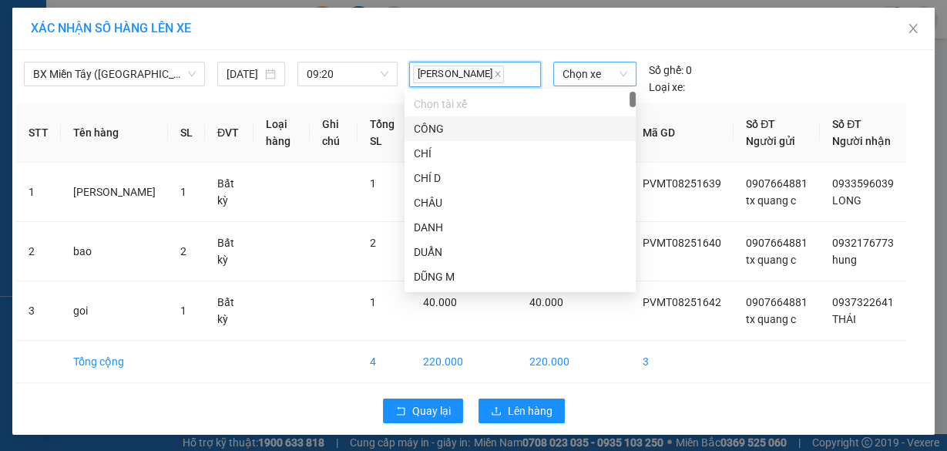
click at [571, 77] on span "Chọn xe" at bounding box center [594, 73] width 65 height 23
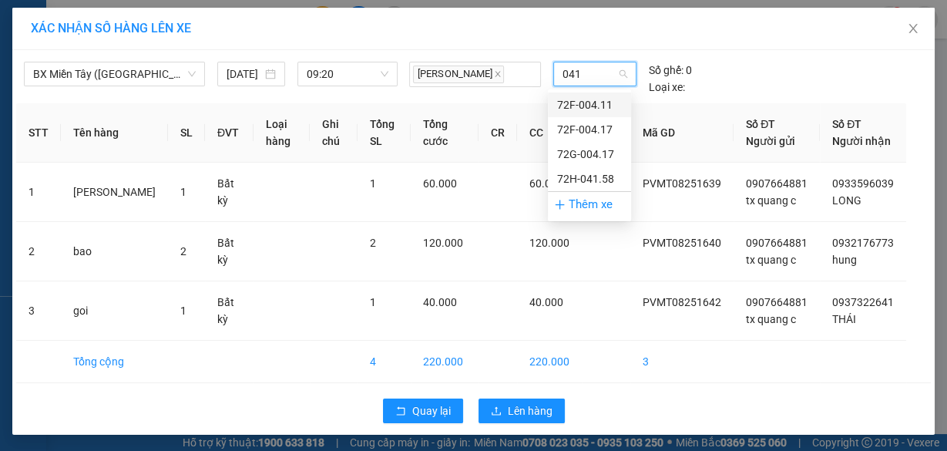
type input "0417"
click at [572, 122] on div "72G-004.17" at bounding box center [589, 129] width 65 height 17
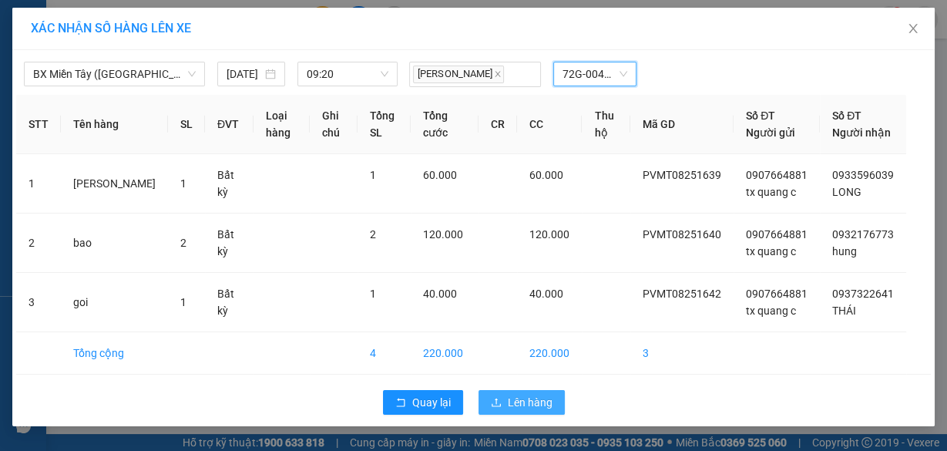
click at [531, 406] on span "Lên hàng" at bounding box center [530, 402] width 45 height 17
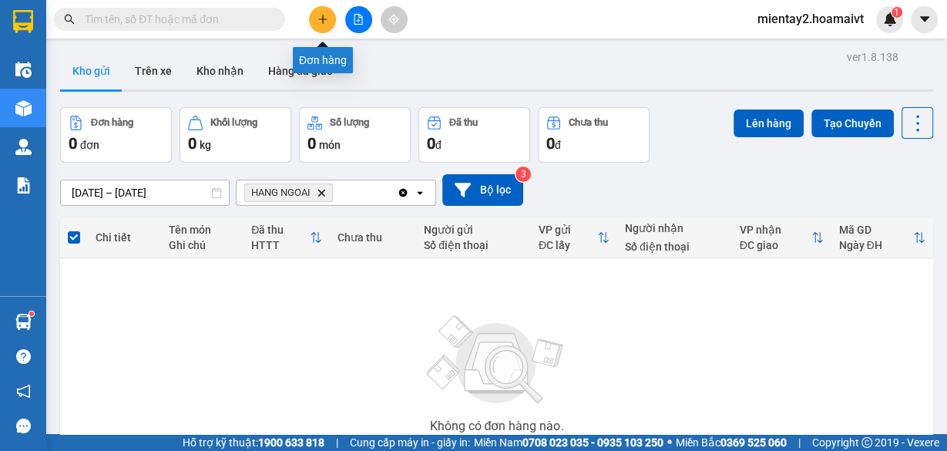
click at [314, 12] on button at bounding box center [322, 19] width 27 height 27
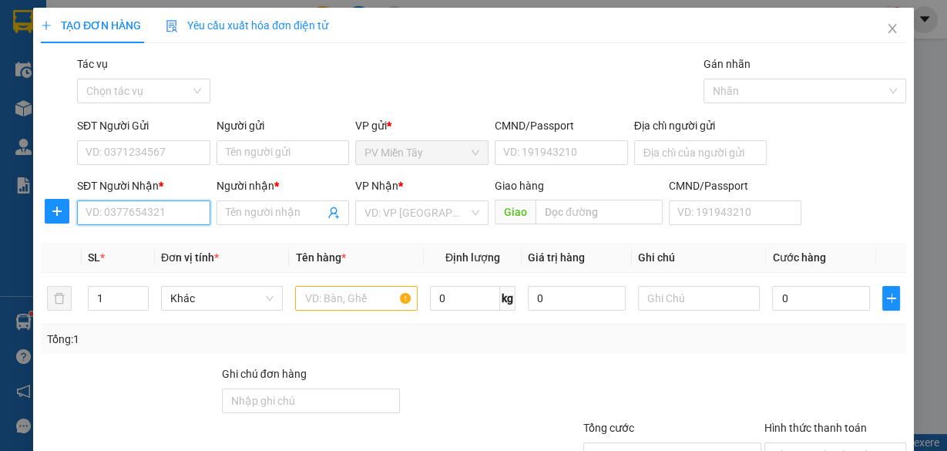
click at [98, 213] on input "SĐT Người Nhận *" at bounding box center [143, 212] width 133 height 25
type input "0372786304"
click at [136, 243] on div "0372786304 - hieu" at bounding box center [141, 242] width 113 height 17
type input "hieu"
type input "phuoc thai"
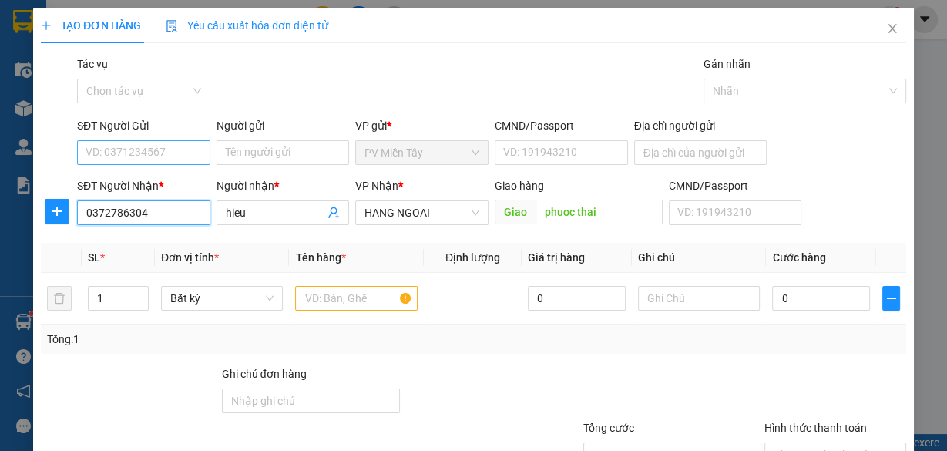
type input "0372786304"
click at [184, 157] on input "SĐT Người Gửi" at bounding box center [143, 152] width 133 height 25
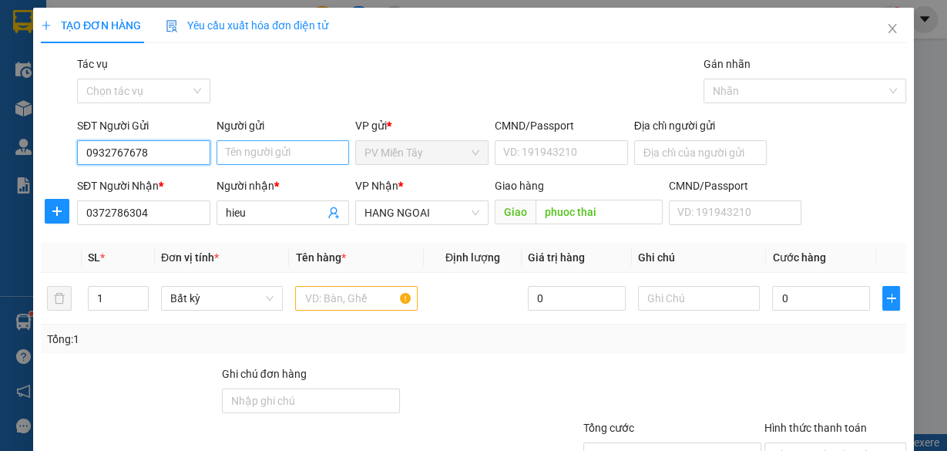
type input "0932767678"
click at [243, 151] on input "Người gửi" at bounding box center [282, 152] width 133 height 25
drag, startPoint x: 170, startPoint y: 157, endPoint x: 78, endPoint y: 157, distance: 92.4
click at [78, 157] on input "0932767678" at bounding box center [143, 152] width 133 height 25
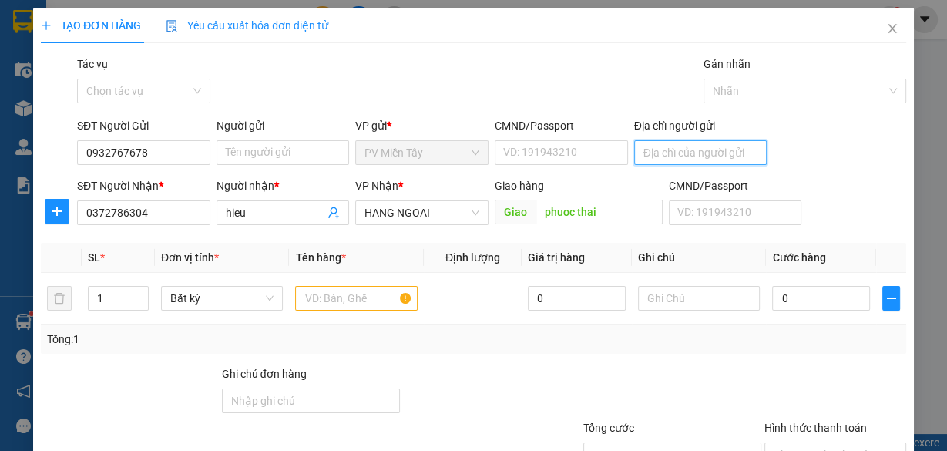
click at [652, 154] on input "Địa chỉ người gửi" at bounding box center [700, 152] width 133 height 25
paste input "0906970090"
type input "0906970090"
click at [653, 154] on input "0906970090" at bounding box center [700, 152] width 133 height 25
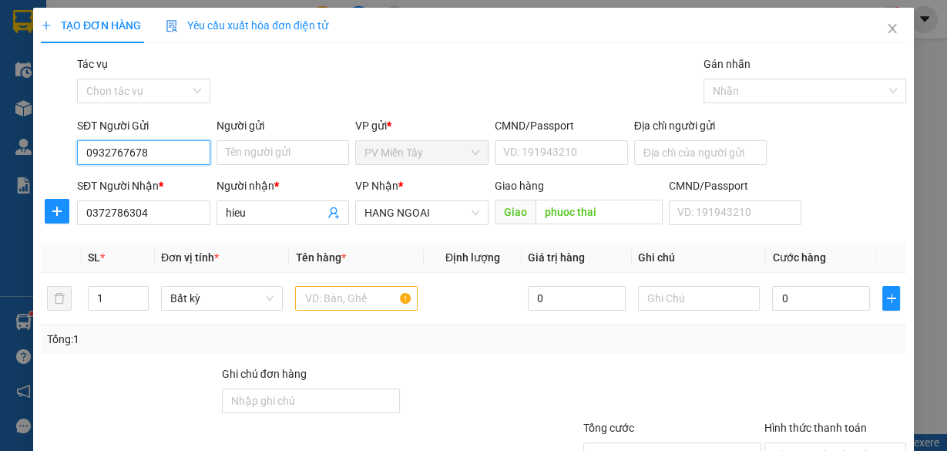
drag, startPoint x: 142, startPoint y: 155, endPoint x: 79, endPoint y: 154, distance: 63.2
click at [79, 154] on input "0932767678" at bounding box center [143, 152] width 133 height 25
click at [692, 154] on input "Địa chỉ người gửi" at bounding box center [700, 152] width 133 height 25
paste input "0932767678"
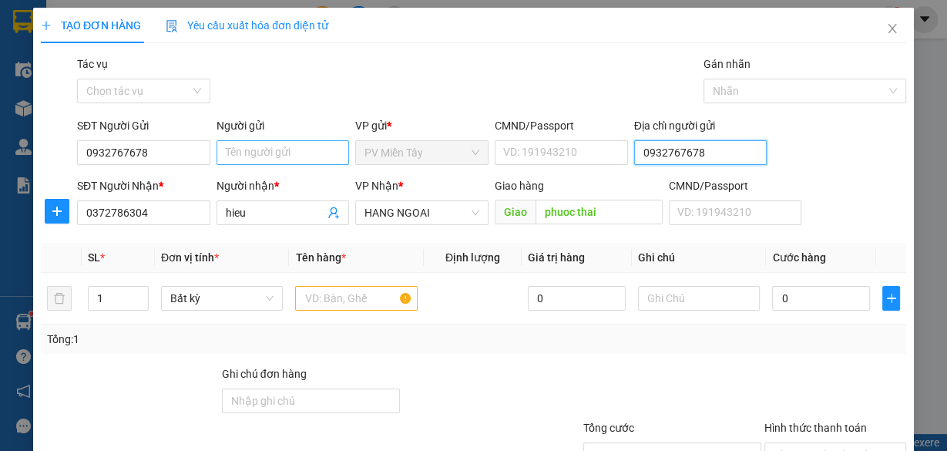
type input "0932767678"
click at [320, 146] on input "Người gửi" at bounding box center [282, 152] width 133 height 25
click at [226, 151] on input "ztx thang" at bounding box center [282, 152] width 133 height 25
type input "tx thang"
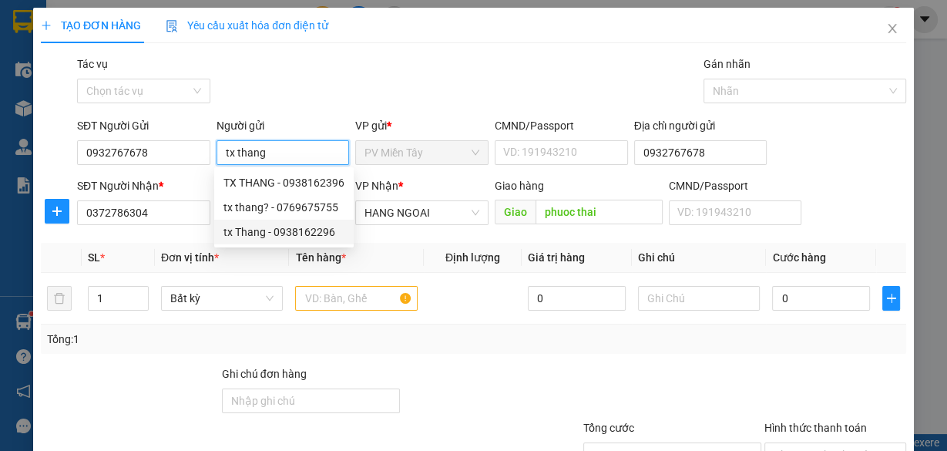
click at [260, 228] on div "tx Thang - 0938162296" at bounding box center [283, 231] width 121 height 17
type input "0938162296"
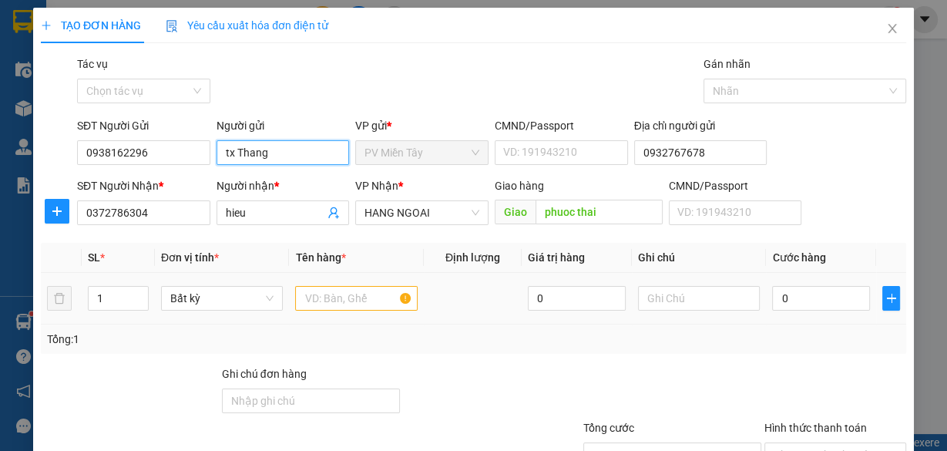
type input "tx Thang"
click at [330, 302] on input "text" at bounding box center [356, 298] width 122 height 25
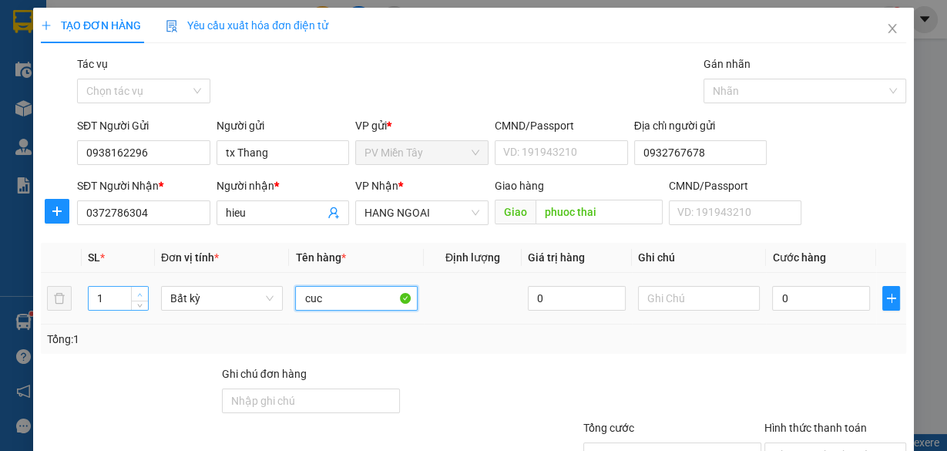
type input "cuc"
type input "2"
click at [136, 290] on span "up" at bounding box center [140, 294] width 9 height 9
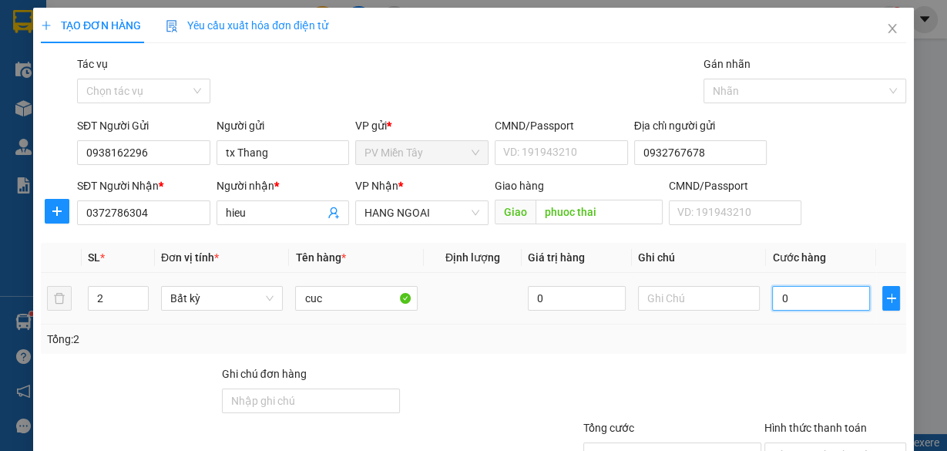
click at [800, 293] on input "0" at bounding box center [821, 298] width 98 height 25
type input "1"
type input "10"
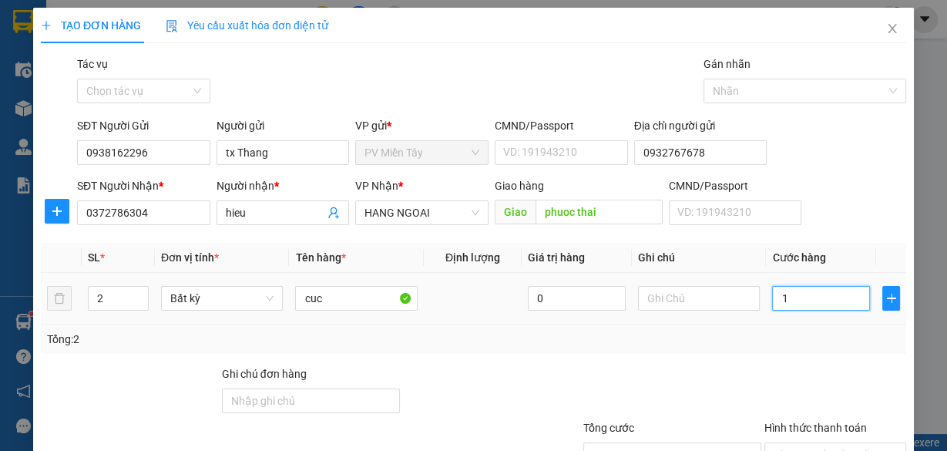
type input "10"
type input "100"
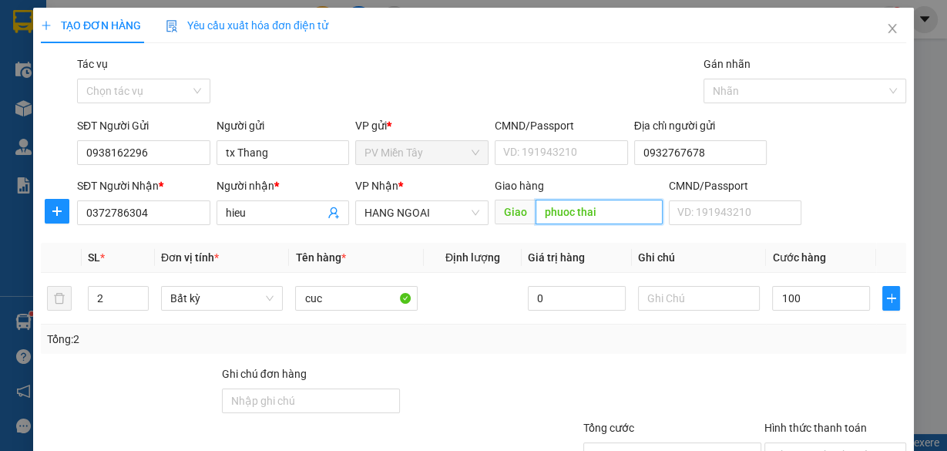
type input "100.000"
click at [571, 217] on input "phuoc thai" at bounding box center [598, 211] width 127 height 25
type input "67"
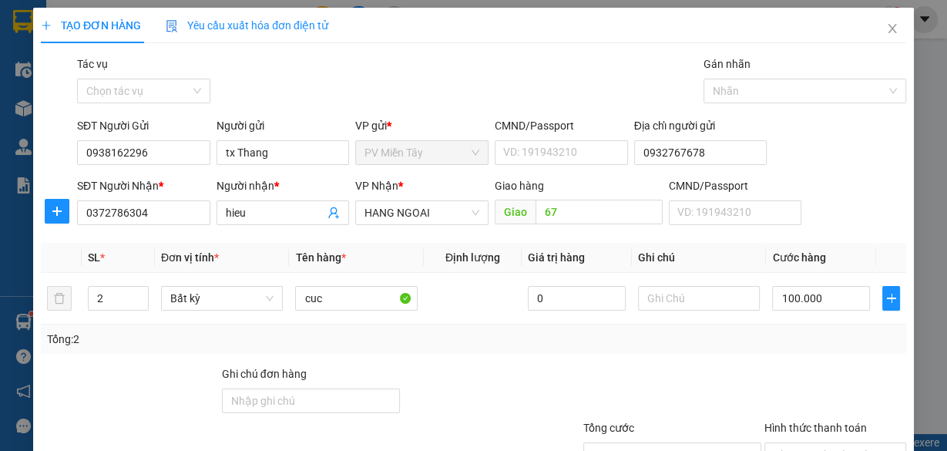
click at [794, 373] on div at bounding box center [834, 392] width 145 height 54
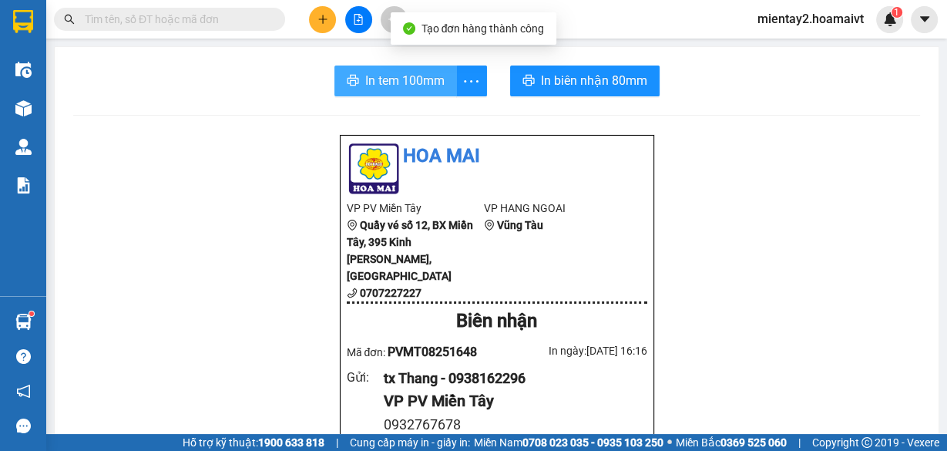
click at [416, 75] on span "In tem 100mm" at bounding box center [404, 80] width 79 height 19
click at [425, 80] on span "In tem 100mm" at bounding box center [404, 80] width 79 height 19
click at [427, 77] on span "In tem 100mm" at bounding box center [404, 80] width 79 height 19
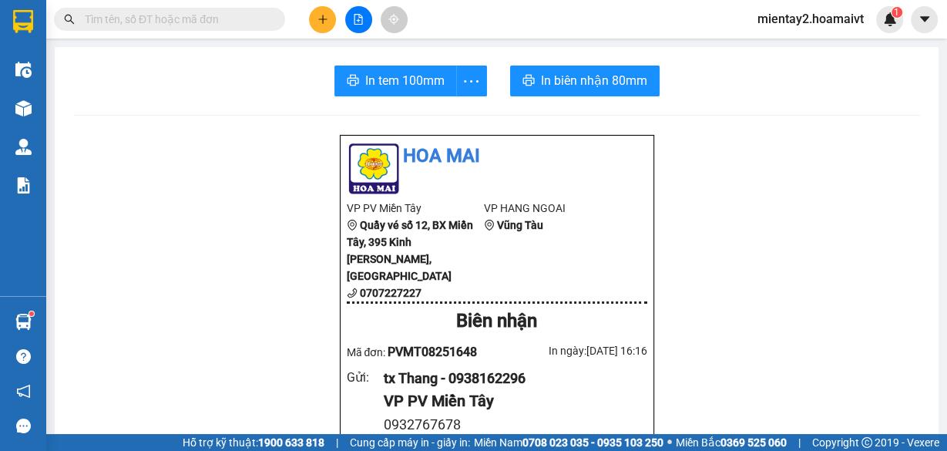
click at [324, 9] on button at bounding box center [322, 19] width 27 height 27
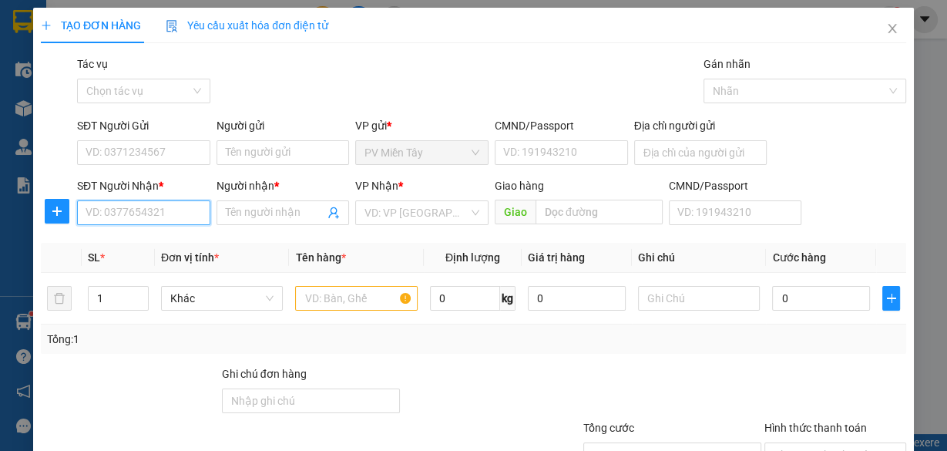
click at [189, 219] on input "SĐT Người Nhận *" at bounding box center [143, 212] width 133 height 25
type input "0974817048"
click at [134, 246] on div "0974817048 - Hoe`" at bounding box center [141, 242] width 113 height 17
type input "0961219269 TPhu"
type input "Hoe`"
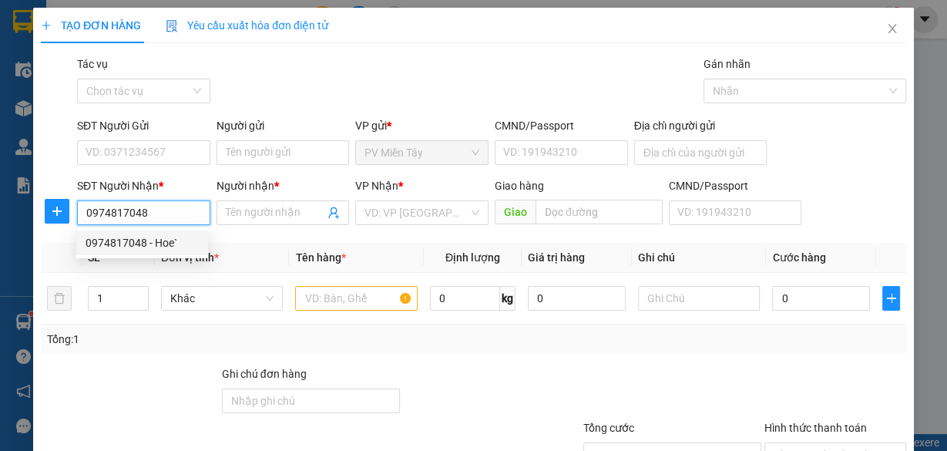
type input "my xuan"
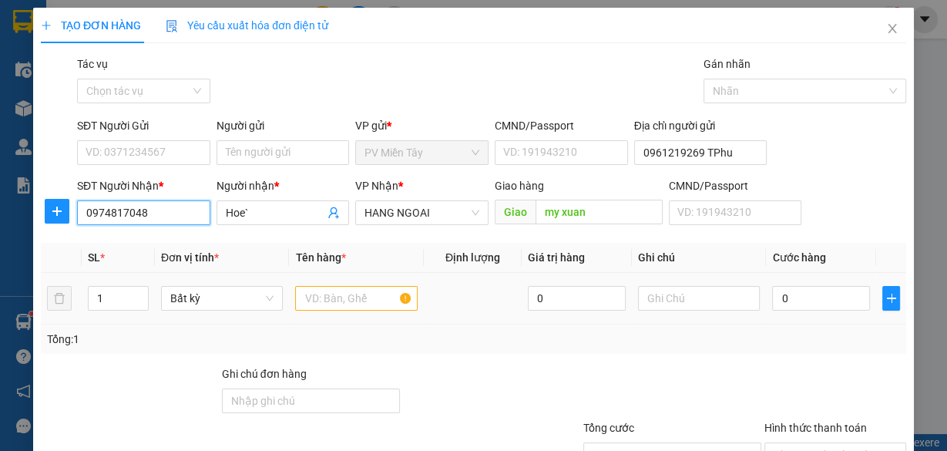
type input "0974817048"
click at [318, 287] on input "text" at bounding box center [356, 298] width 122 height 25
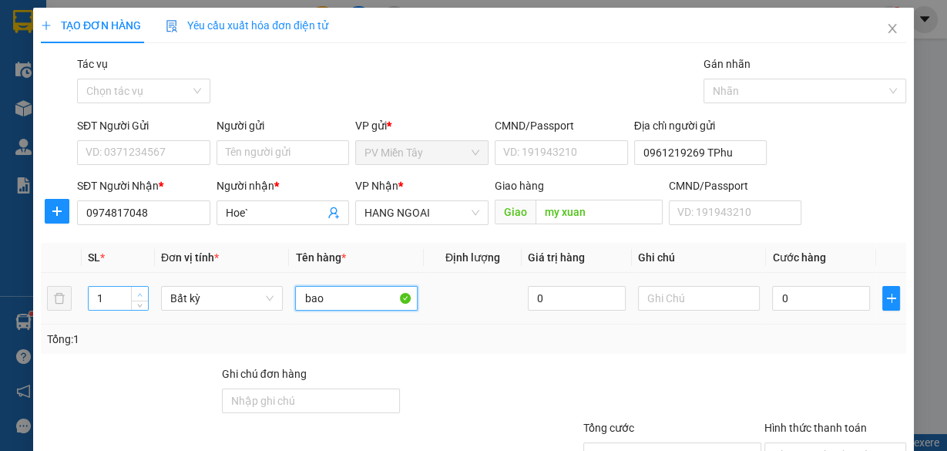
type input "bao"
type input "2"
click at [138, 292] on icon "up" at bounding box center [139, 294] width 5 height 5
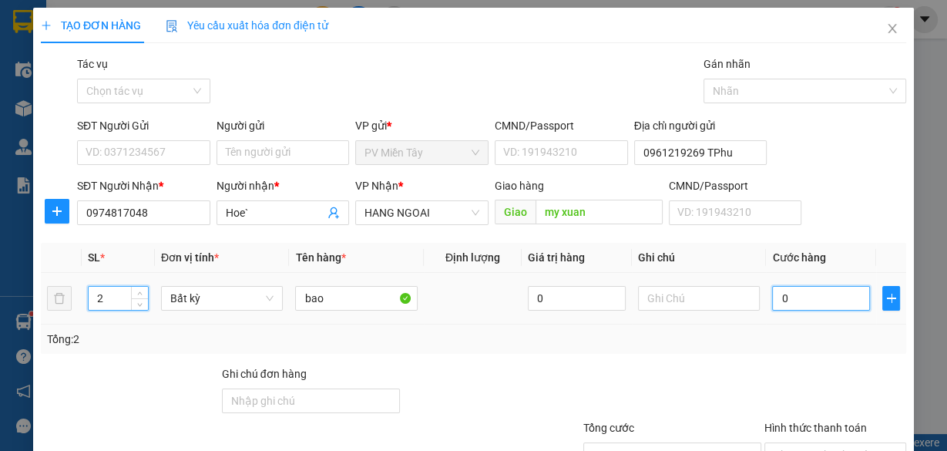
click at [779, 301] on input "0" at bounding box center [821, 298] width 98 height 25
type input "1"
type input "16"
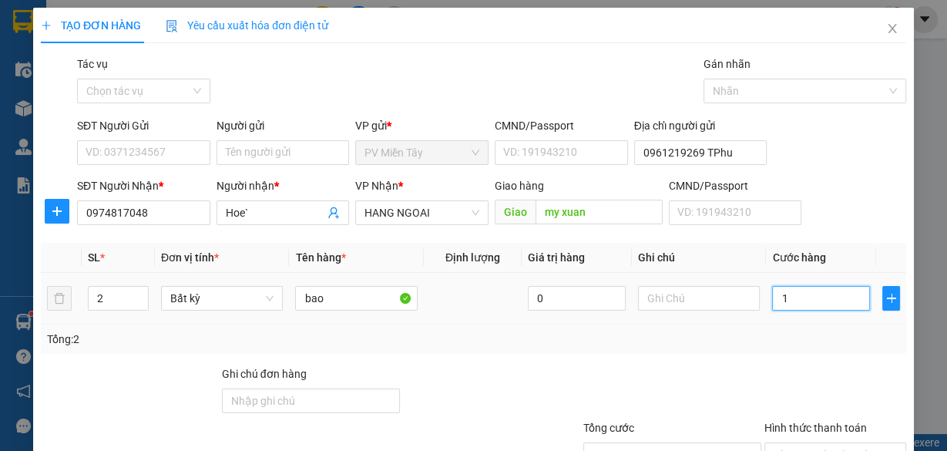
type input "16"
type input "160"
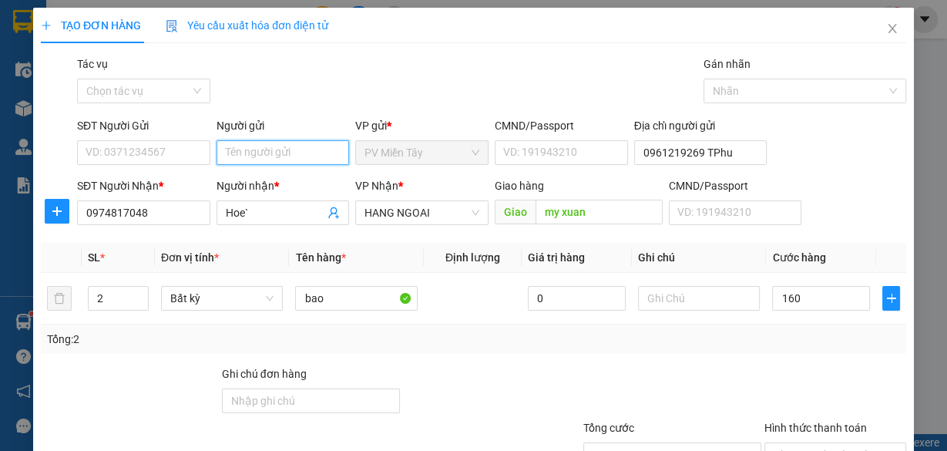
type input "160.000"
click at [296, 148] on input "Người gửi" at bounding box center [282, 152] width 133 height 25
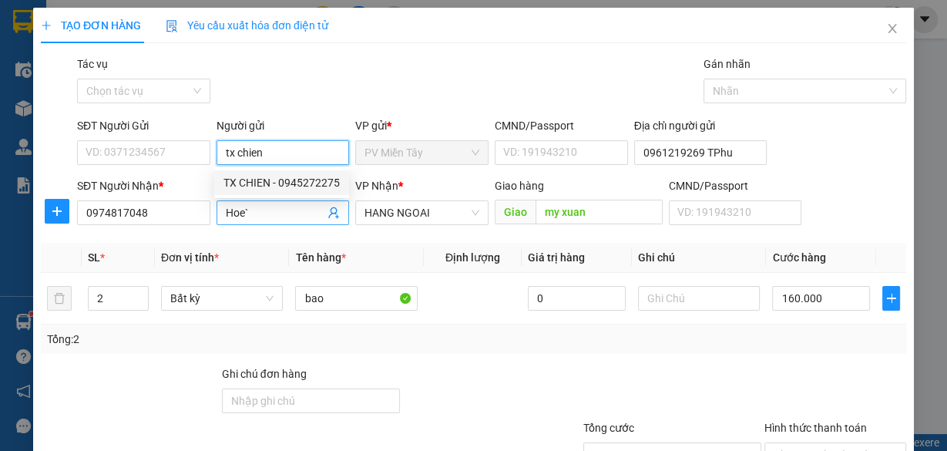
type input "tx chien"
click at [286, 204] on input "Hoe`" at bounding box center [275, 212] width 99 height 17
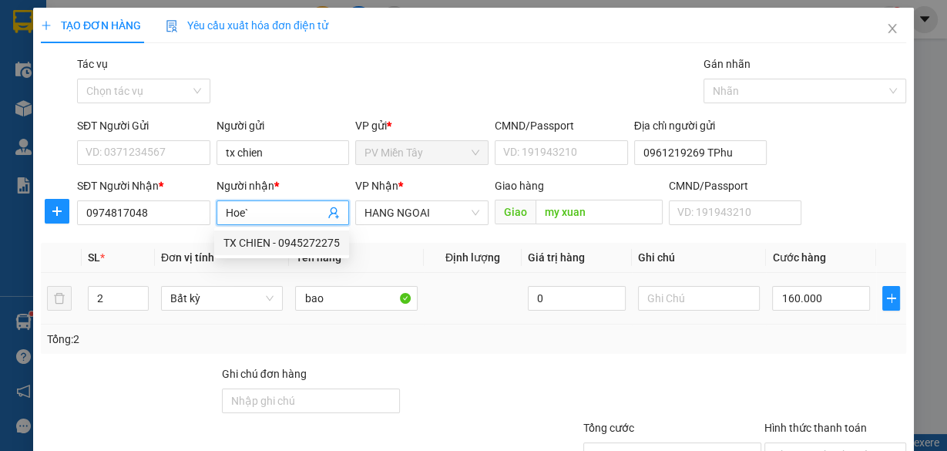
click at [696, 316] on td at bounding box center [699, 299] width 135 height 52
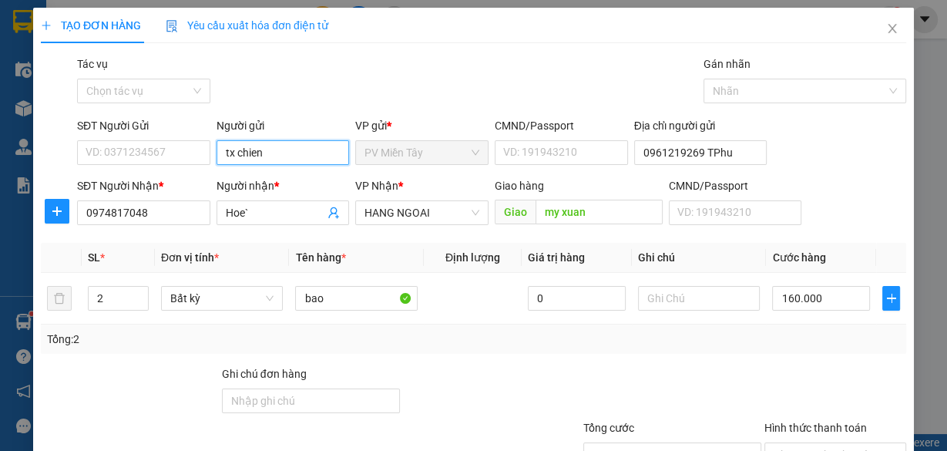
click at [255, 140] on input "tx chien" at bounding box center [282, 152] width 133 height 25
click at [256, 83] on div "TX CHIEN - 0945272275" at bounding box center [281, 90] width 116 height 17
type input "0945272275"
type input "TX CHIEN"
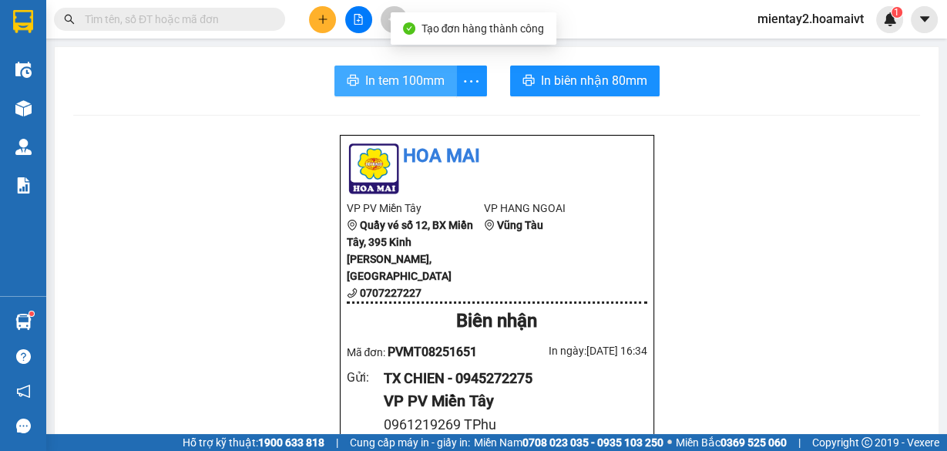
click at [431, 83] on span "In tem 100mm" at bounding box center [404, 80] width 79 height 19
